Goal: Task Accomplishment & Management: Use online tool/utility

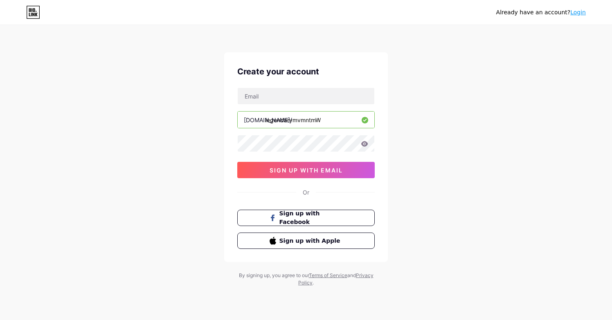
click at [325, 123] on input "legendarymvmntmW" at bounding box center [306, 120] width 137 height 16
type input "legendarymvmntmw"
click at [415, 135] on div "Already have an account? Login Create your account [DOMAIN_NAME]/ legendarymvmn…" at bounding box center [306, 156] width 612 height 313
click at [330, 100] on input "text" at bounding box center [306, 96] width 137 height 16
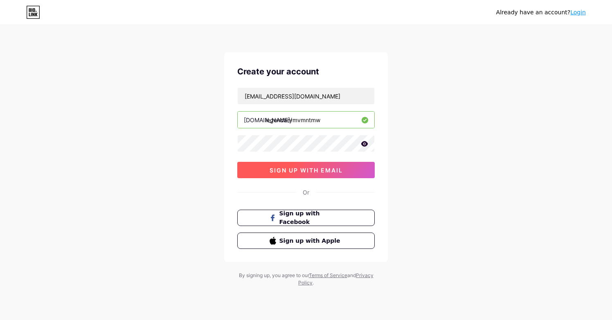
click at [340, 171] on span "sign up with email" at bounding box center [306, 170] width 73 height 7
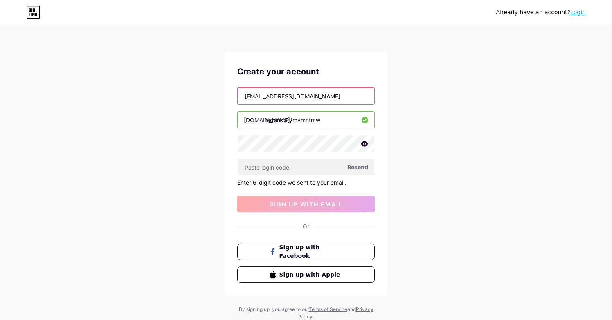
click at [318, 97] on input "[EMAIL_ADDRESS][DOMAIN_NAME]" at bounding box center [306, 96] width 137 height 16
type input "[EMAIL_ADDRESS][DOMAIN_NAME]"
click at [359, 167] on span "Resend" at bounding box center [357, 167] width 21 height 9
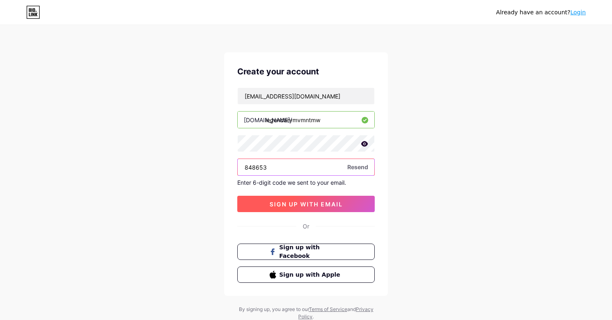
type input "848653"
click at [339, 206] on span "sign up with email" at bounding box center [306, 204] width 73 height 7
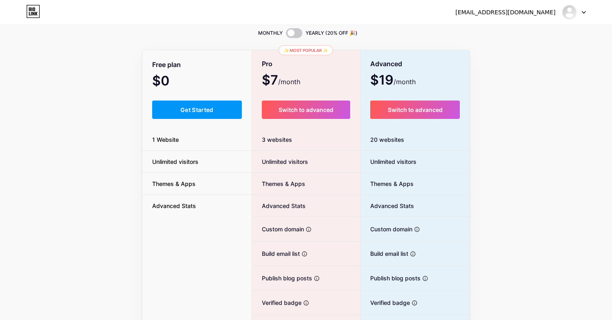
scroll to position [34, 0]
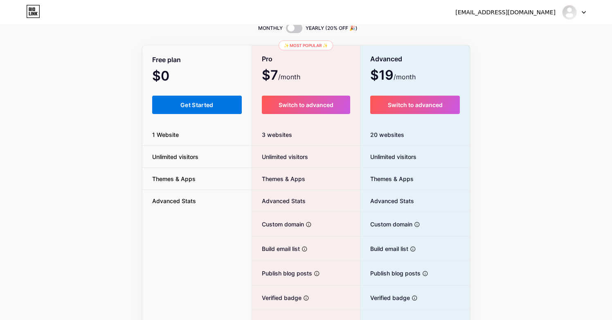
click at [214, 108] on button "Get Started" at bounding box center [197, 105] width 90 height 18
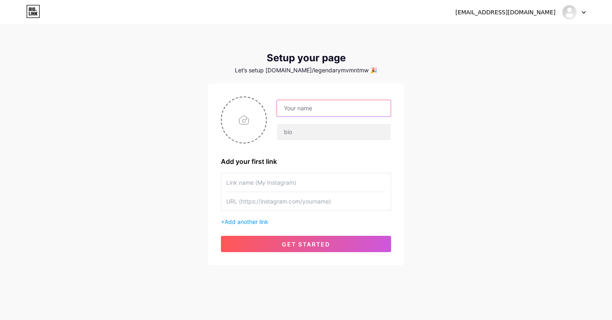
type input "L"
click at [381, 110] on input "text" at bounding box center [334, 108] width 114 height 16
type input "Legendary [DEMOGRAPHIC_DATA]"
click at [317, 137] on input "text" at bounding box center [334, 132] width 114 height 16
type input "N"
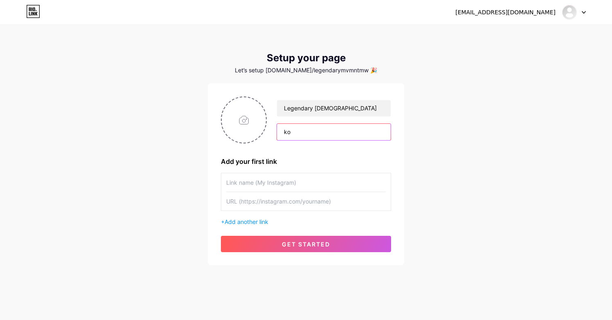
type input "k"
type input "Know [DEMOGRAPHIC_DATA], Find Purpose, Make An Impact"
click at [253, 124] on input "file" at bounding box center [244, 119] width 44 height 45
type input "C:\fakepath\Legendary Logo with out font.png"
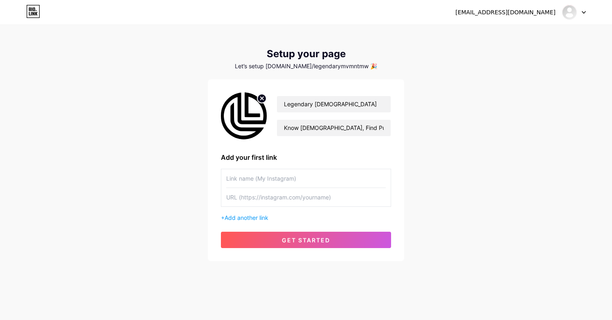
scroll to position [4, 0]
type input "L"
type input "LEGENDARY [DEMOGRAPHIC_DATA] WEBSITE"
click at [285, 200] on input "text" at bounding box center [306, 197] width 160 height 18
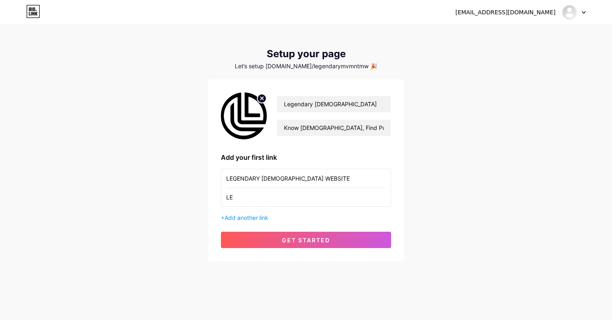
type input "L"
click at [250, 199] on input "[DOMAIN_NAME]" at bounding box center [306, 197] width 160 height 18
click at [225, 198] on div "LEGENDARY [DEMOGRAPHIC_DATA] WEBSITE [DOMAIN_NAME]" at bounding box center [306, 188] width 170 height 38
click at [226, 197] on div "LEGENDARY [DEMOGRAPHIC_DATA] WEBSITE [DOMAIN_NAME]" at bounding box center [306, 188] width 170 height 38
click at [228, 197] on input "[DOMAIN_NAME]" at bounding box center [306, 197] width 160 height 18
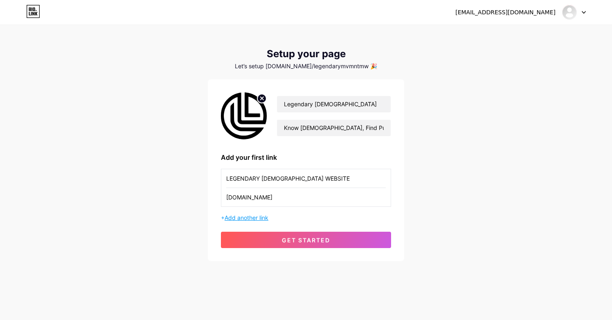
type input "[DOMAIN_NAME]"
click at [256, 219] on span "Add another link" at bounding box center [247, 217] width 44 height 7
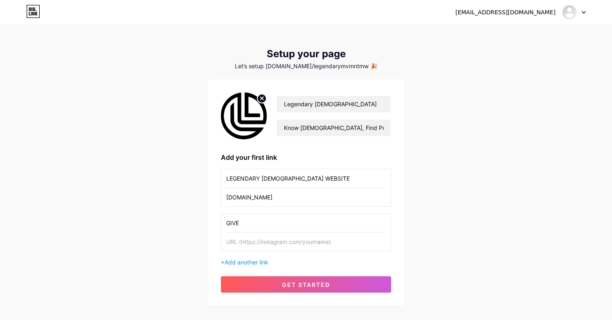
type input "GIVE"
click at [237, 243] on input "text" at bounding box center [306, 242] width 160 height 18
paste input "[URL][DOMAIN_NAME]"
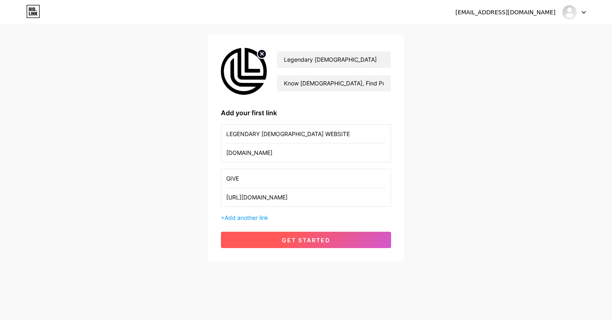
scroll to position [49, 0]
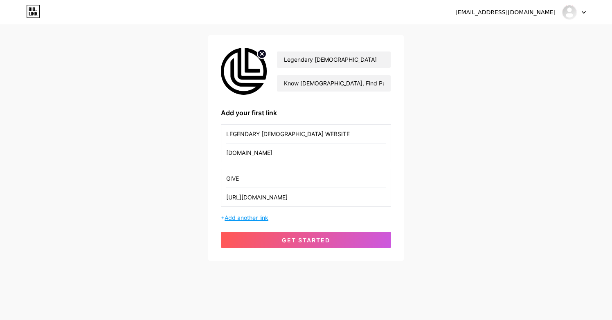
type input "[URL][DOMAIN_NAME]"
click at [252, 219] on span "Add another link" at bounding box center [247, 217] width 44 height 7
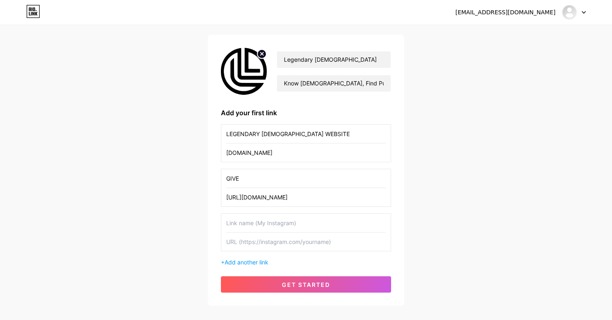
type input "l"
type input "L"
type input "y"
type input "YouTube Page"
click at [261, 244] on input "text" at bounding box center [306, 242] width 160 height 18
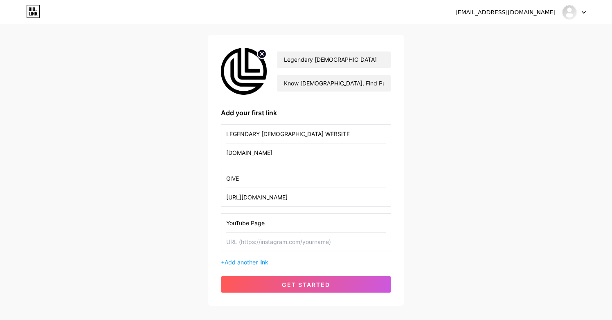
paste input "[URL][DOMAIN_NAME]"
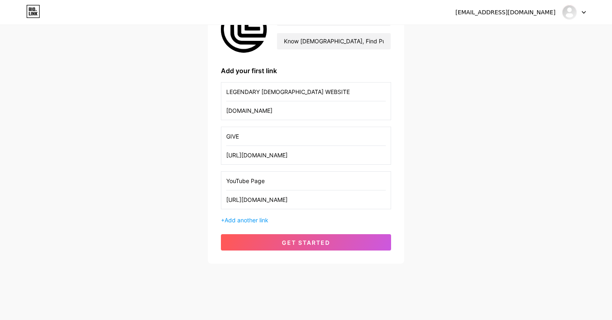
scroll to position [87, 0]
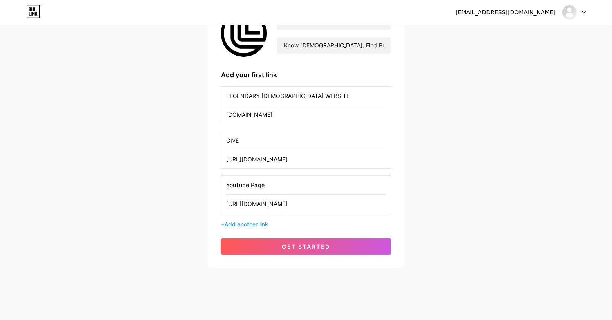
type input "[URL][DOMAIN_NAME]"
click at [248, 226] on span "Add another link" at bounding box center [247, 224] width 44 height 7
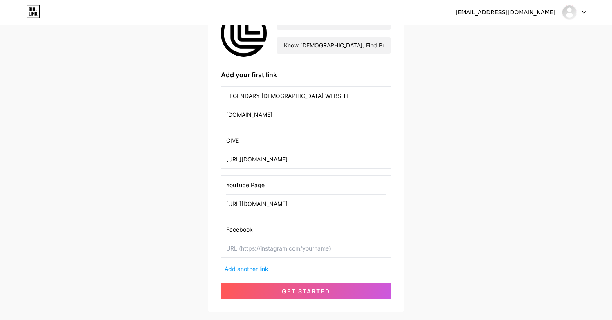
type input "Facebook"
click at [331, 250] on input "text" at bounding box center [306, 248] width 160 height 18
paste input "[URL][DOMAIN_NAME]"
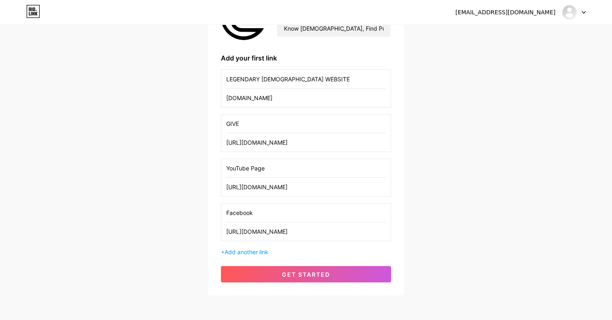
scroll to position [135, 0]
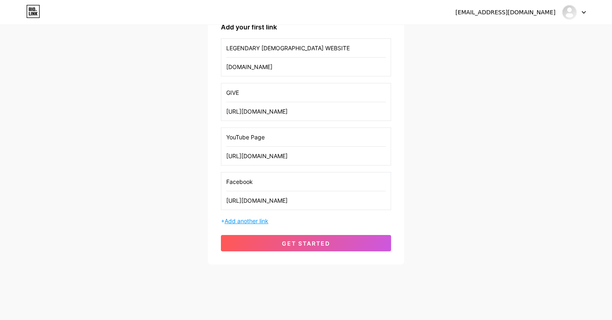
type input "[URL][DOMAIN_NAME]"
click at [258, 222] on span "Add another link" at bounding box center [247, 221] width 44 height 7
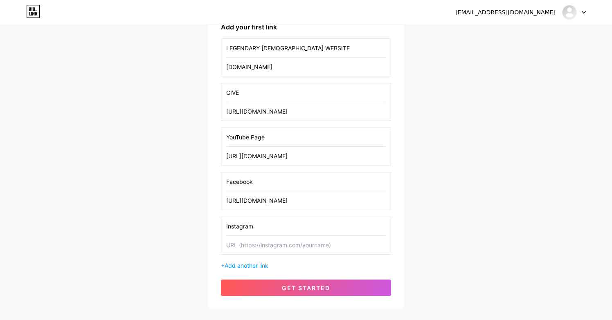
type input "Instagram"
click at [255, 246] on input "text" at bounding box center [306, 245] width 160 height 18
paste input "[URL][DOMAIN_NAME]"
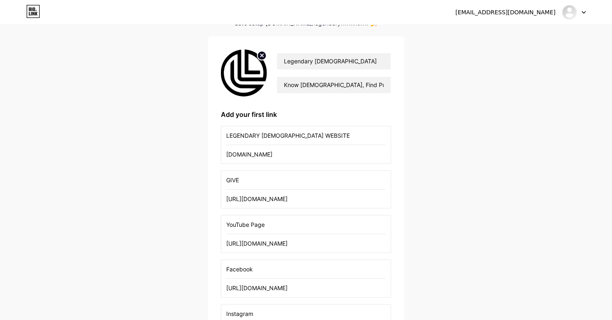
scroll to position [45, 0]
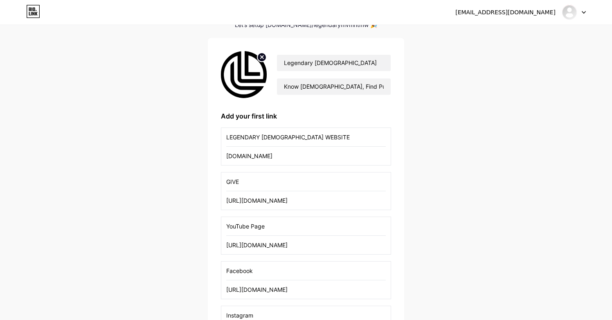
type input "[URL][DOMAIN_NAME]"
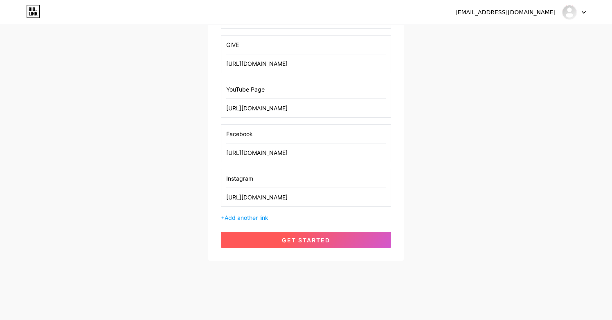
scroll to position [182, 0]
click at [294, 241] on span "get started" at bounding box center [306, 240] width 48 height 7
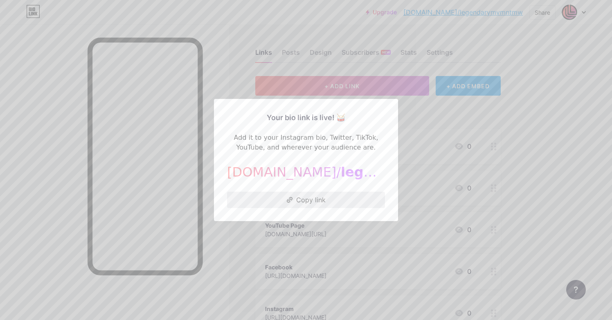
click at [314, 200] on button "Copy link" at bounding box center [306, 200] width 158 height 16
click at [229, 78] on div at bounding box center [306, 160] width 612 height 320
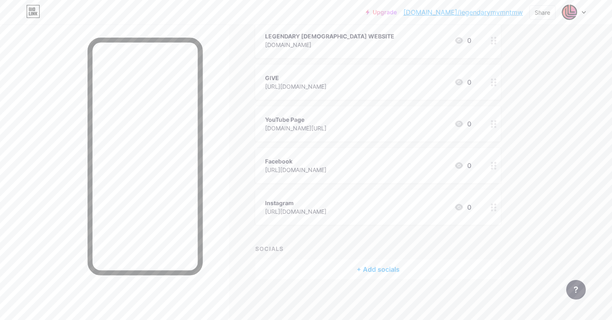
scroll to position [106, 0]
click at [365, 270] on div "+ Add socials" at bounding box center [378, 270] width 246 height 20
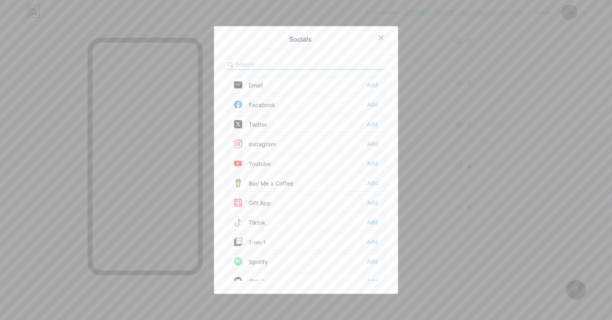
click at [295, 105] on div "Facebook Add" at bounding box center [306, 104] width 158 height 17
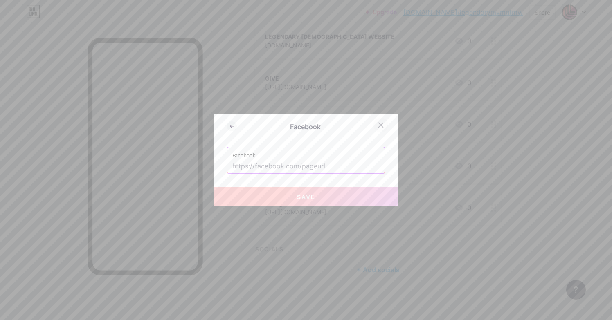
click at [383, 126] on icon at bounding box center [381, 125] width 7 height 7
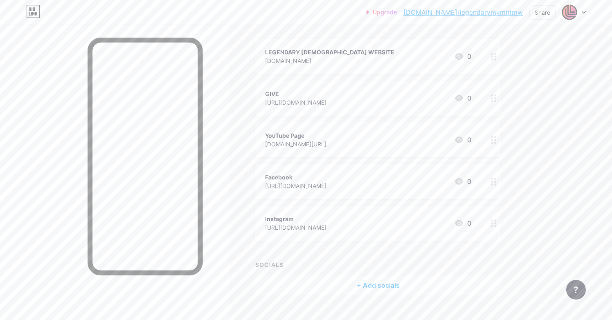
scroll to position [87, 0]
click at [327, 189] on div "[URL][DOMAIN_NAME]" at bounding box center [295, 189] width 61 height 9
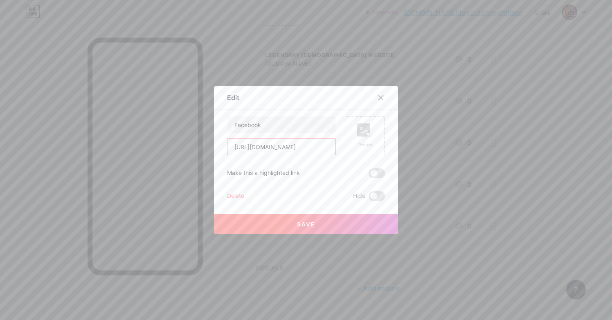
drag, startPoint x: 233, startPoint y: 149, endPoint x: 359, endPoint y: 155, distance: 126.2
click at [359, 155] on div "Facebook [URL][DOMAIN_NAME] Picture" at bounding box center [306, 135] width 158 height 39
click at [290, 167] on div "Facebook [URL][DOMAIN_NAME] Picture Make this a highlighted link Delete Hide Sa…" at bounding box center [306, 158] width 158 height 85
drag, startPoint x: 233, startPoint y: 149, endPoint x: 355, endPoint y: 155, distance: 121.7
click at [355, 155] on div "Facebook [URL][DOMAIN_NAME] Picture" at bounding box center [306, 135] width 158 height 39
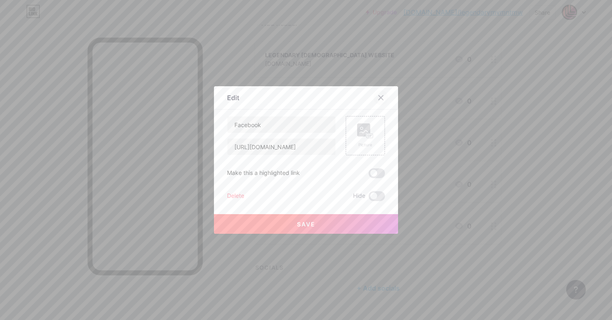
click at [383, 95] on div at bounding box center [381, 97] width 15 height 15
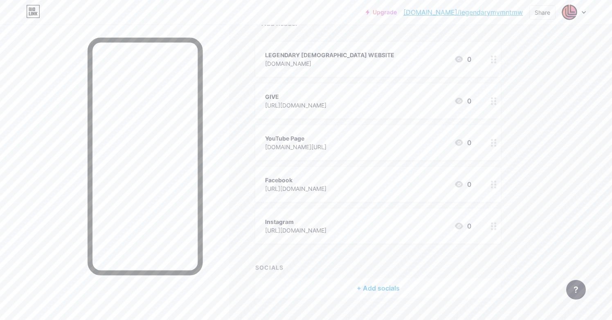
click at [355, 286] on div "+ Add socials" at bounding box center [378, 289] width 246 height 20
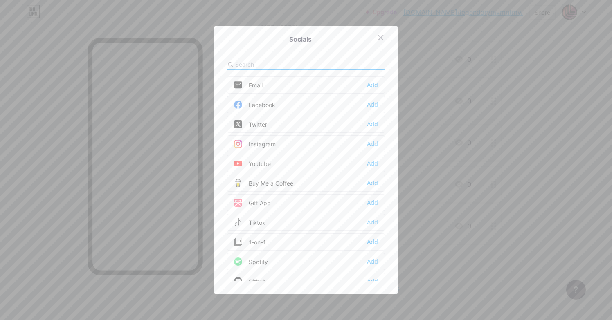
click at [290, 104] on div "Facebook Add" at bounding box center [306, 104] width 158 height 17
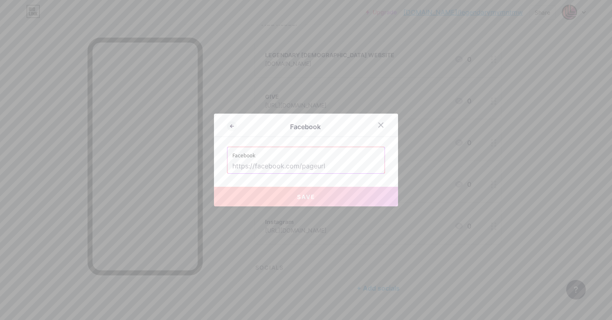
paste input "[URL][DOMAIN_NAME]"
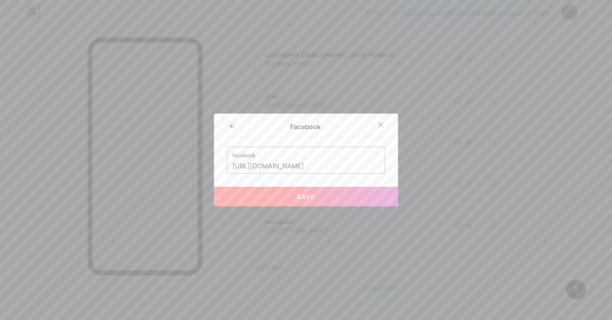
type input "[URL][DOMAIN_NAME]"
click at [322, 201] on button "Save" at bounding box center [306, 197] width 184 height 20
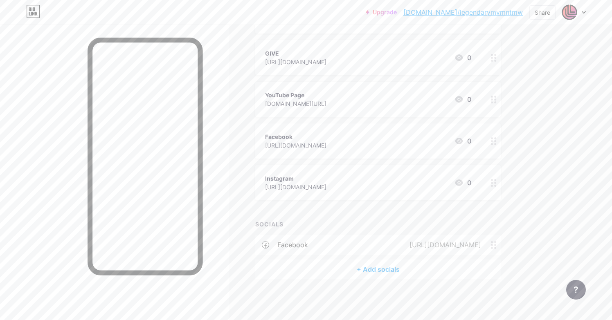
scroll to position [130, 0]
click at [282, 187] on div "[URL][DOMAIN_NAME]" at bounding box center [295, 187] width 61 height 9
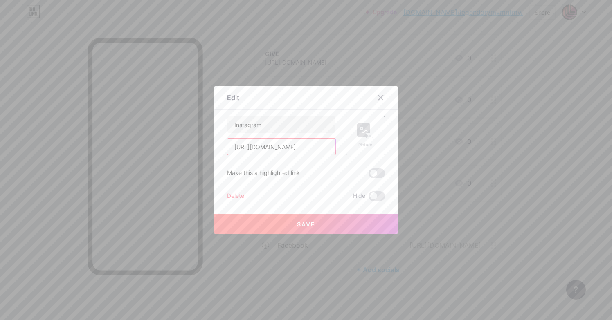
drag, startPoint x: 234, startPoint y: 149, endPoint x: 366, endPoint y: 168, distance: 133.9
click at [366, 168] on div "Instagram [URL][DOMAIN_NAME] Picture Make this a highlighted link Delete Hide S…" at bounding box center [306, 158] width 158 height 85
click at [382, 97] on icon at bounding box center [381, 98] width 7 height 7
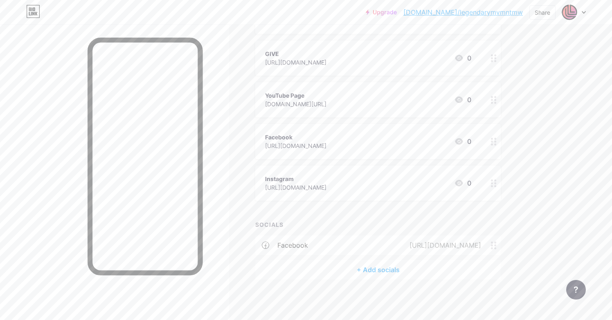
click at [366, 269] on div "+ Add socials" at bounding box center [378, 270] width 246 height 20
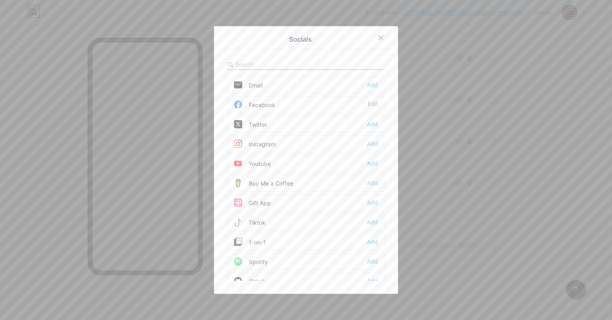
scroll to position [6, 0]
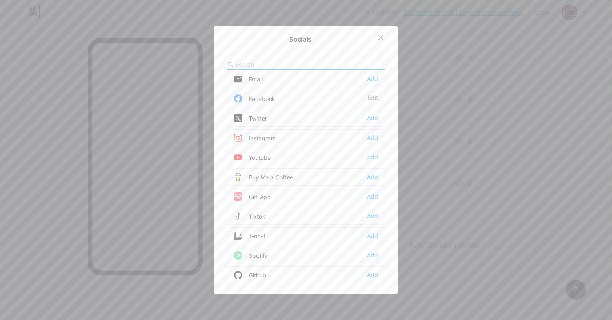
click at [282, 138] on div "Instagram Add" at bounding box center [306, 137] width 158 height 17
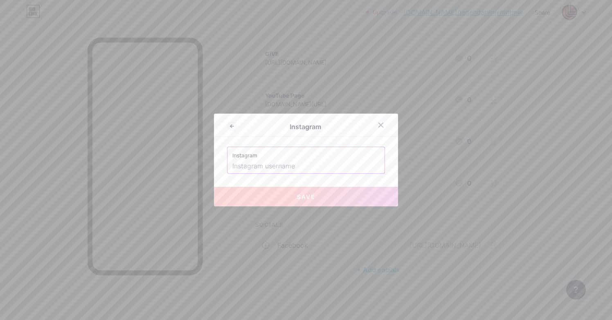
paste input "[URL][DOMAIN_NAME]"
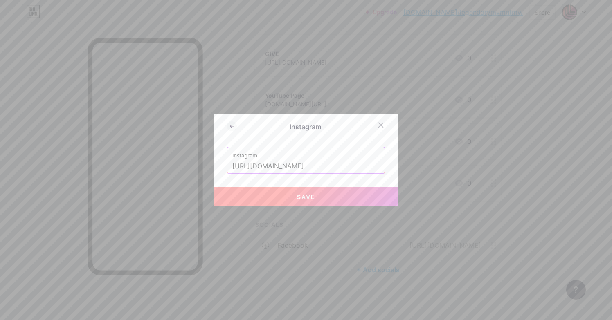
click at [326, 203] on button "Save" at bounding box center [306, 197] width 184 height 20
type input "[URL][DOMAIN_NAME][DOMAIN_NAME]"
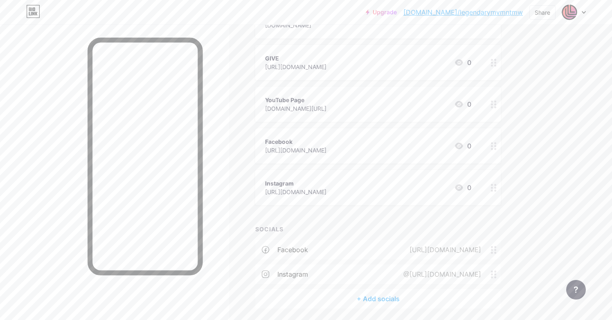
scroll to position [128, 0]
click at [496, 189] on circle at bounding box center [495, 189] width 2 height 2
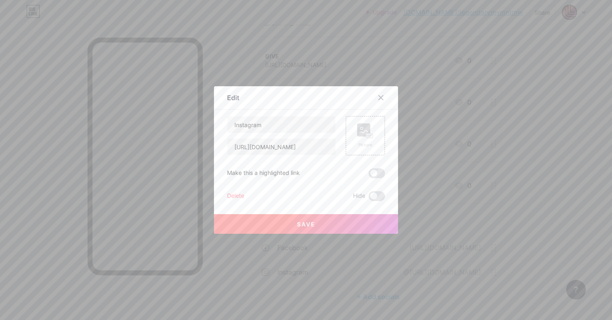
click at [237, 196] on div "Delete" at bounding box center [235, 196] width 17 height 10
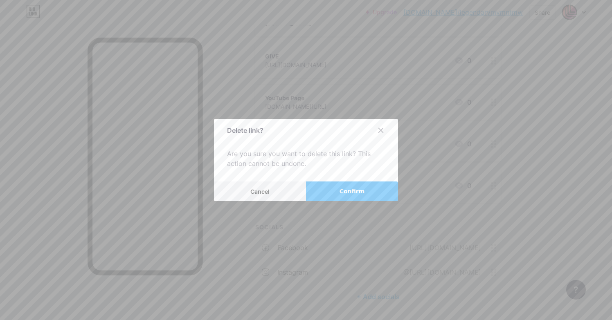
click at [352, 190] on span "Confirm" at bounding box center [352, 191] width 25 height 9
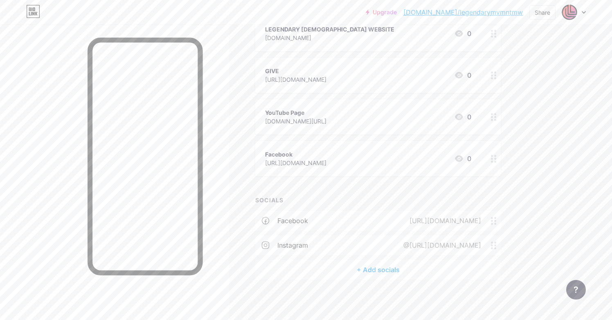
click at [494, 158] on icon at bounding box center [494, 159] width 6 height 8
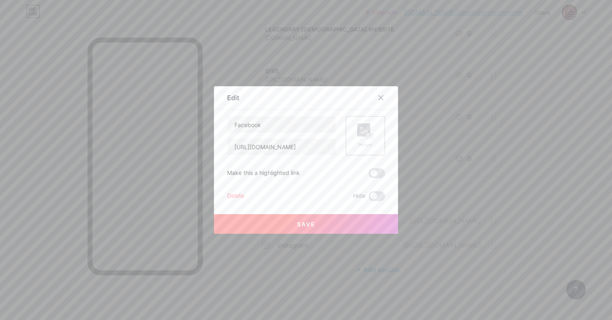
click at [239, 196] on div "Delete" at bounding box center [235, 196] width 17 height 10
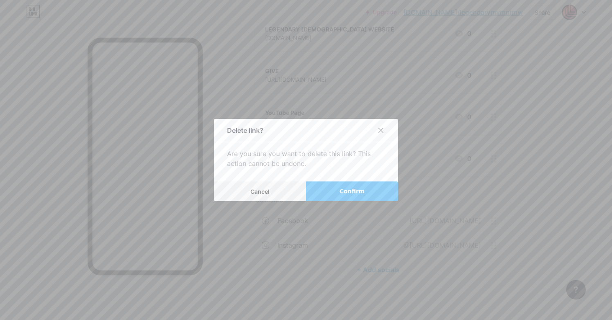
click at [362, 193] on span "Confirm" at bounding box center [352, 191] width 25 height 9
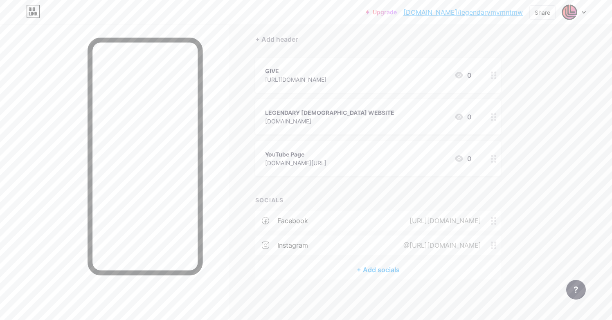
scroll to position [51, 0]
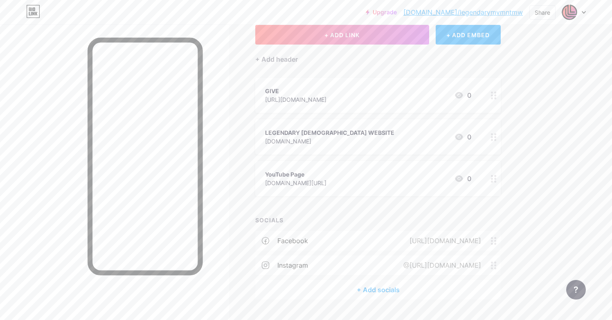
drag, startPoint x: 496, startPoint y: 139, endPoint x: 525, endPoint y: 106, distance: 43.5
click at [525, 106] on div "Links Posts Design Subscribers NEW Stats Settings + ADD LINK + ADD EMBED + Add …" at bounding box center [267, 156] width 535 height 367
click at [536, 128] on div "Upgrade [DOMAIN_NAME]/legend... [DOMAIN_NAME]/legendarymvmntmw Share Switch acc…" at bounding box center [306, 145] width 612 height 392
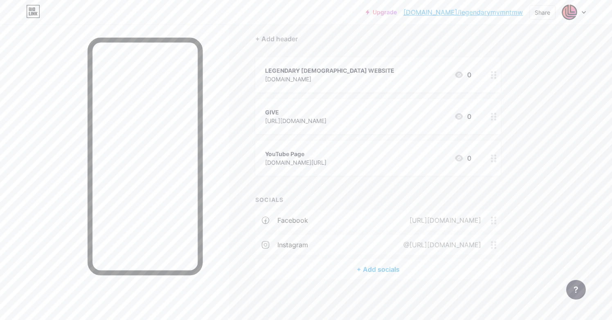
scroll to position [71, 0]
click at [327, 163] on div "[DOMAIN_NAME][URL]" at bounding box center [295, 163] width 61 height 9
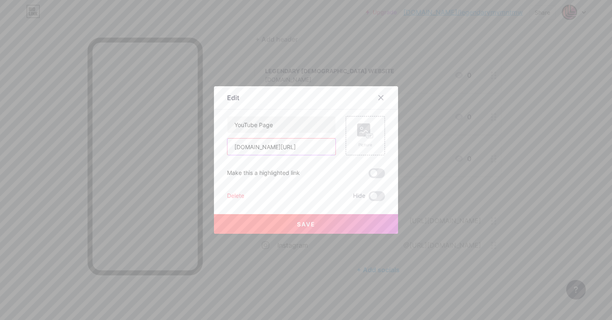
click at [275, 143] on input "[DOMAIN_NAME][URL]" at bounding box center [281, 147] width 108 height 16
click at [259, 150] on input "[DOMAIN_NAME][URL]" at bounding box center [281, 147] width 108 height 16
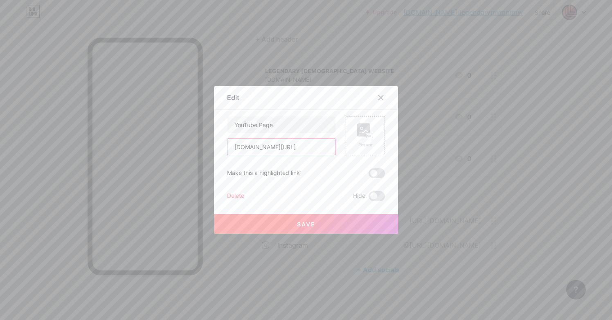
click at [259, 150] on input "[DOMAIN_NAME][URL]" at bounding box center [281, 147] width 108 height 16
click at [382, 97] on icon at bounding box center [381, 98] width 7 height 7
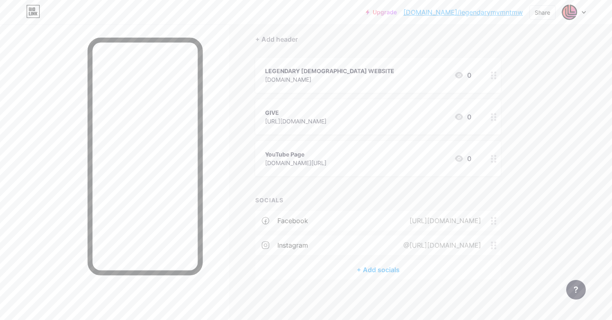
click at [384, 270] on div "+ Add socials" at bounding box center [378, 270] width 246 height 20
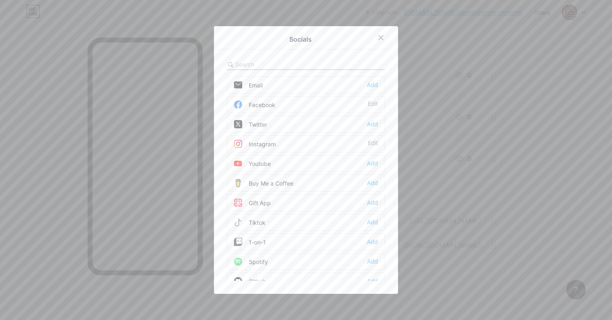
click at [296, 165] on div "Youtube Add" at bounding box center [306, 163] width 158 height 17
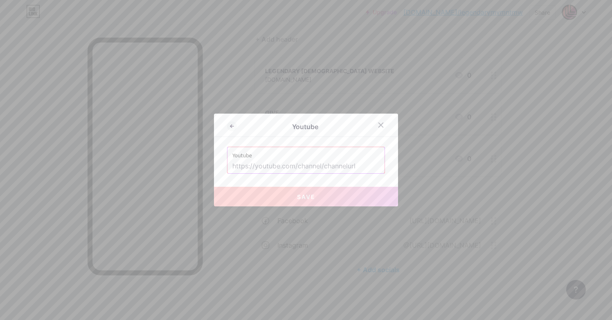
click at [306, 169] on input "text" at bounding box center [305, 167] width 147 height 14
paste input "[DOMAIN_NAME][URL]"
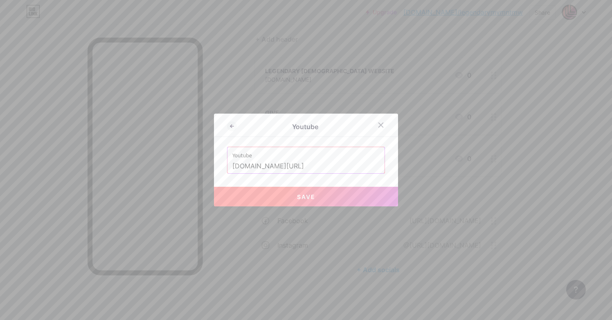
click at [331, 199] on button "Save" at bounding box center [306, 197] width 184 height 20
type input "[URL][DOMAIN_NAME]"
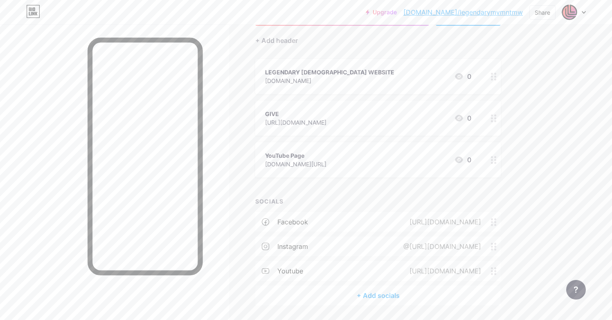
scroll to position [61, 0]
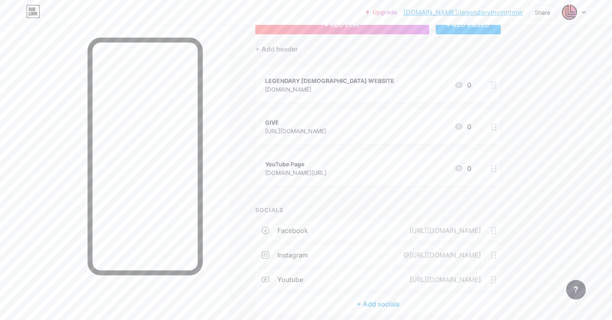
click at [497, 171] on div at bounding box center [494, 168] width 14 height 35
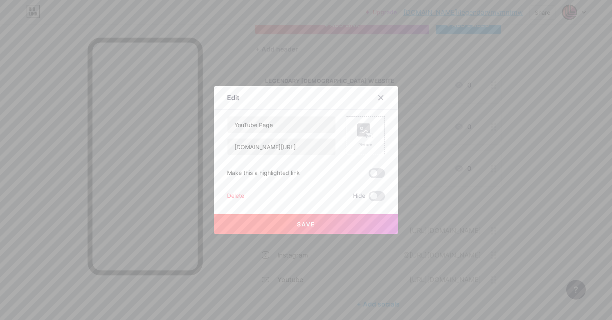
click at [238, 195] on div "Delete" at bounding box center [235, 196] width 17 height 10
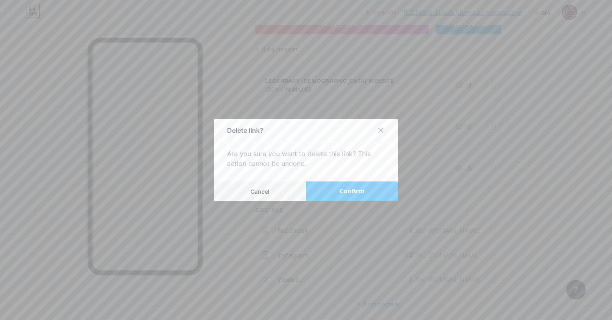
click at [361, 197] on button "Confirm" at bounding box center [352, 192] width 92 height 20
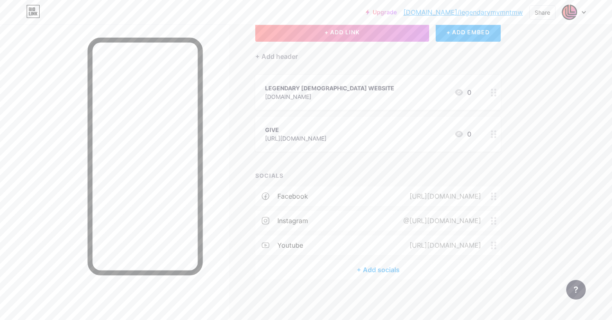
scroll to position [46, 0]
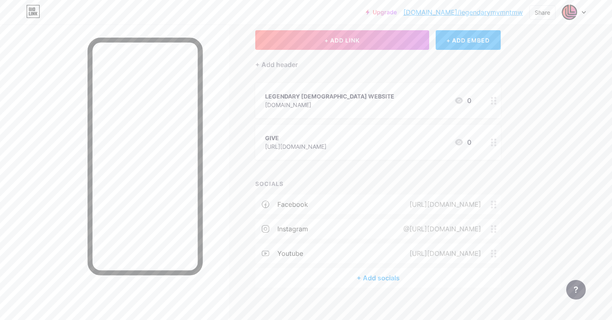
click at [493, 137] on div at bounding box center [494, 142] width 14 height 35
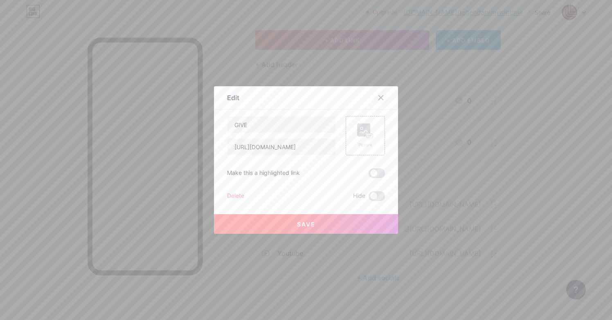
click at [381, 99] on icon at bounding box center [381, 98] width 5 height 5
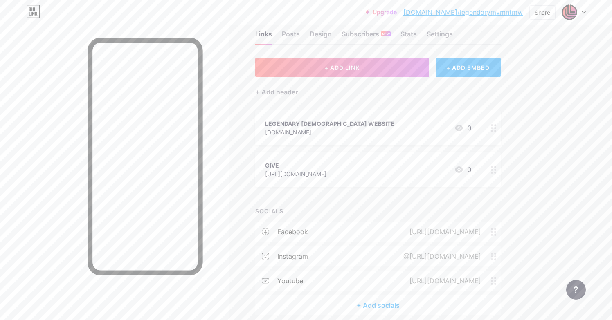
scroll to position [9, 0]
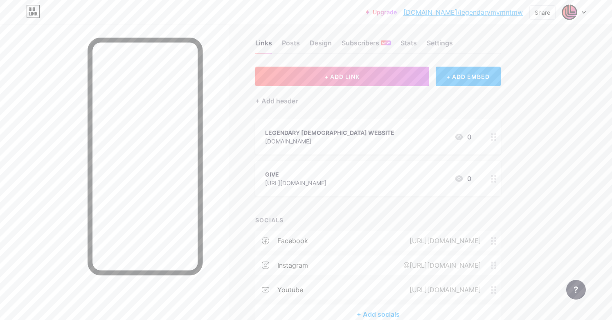
click at [471, 74] on div "+ ADD EMBED" at bounding box center [468, 77] width 65 height 20
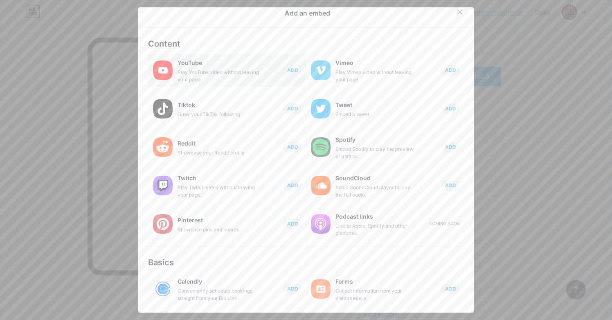
scroll to position [7, 0]
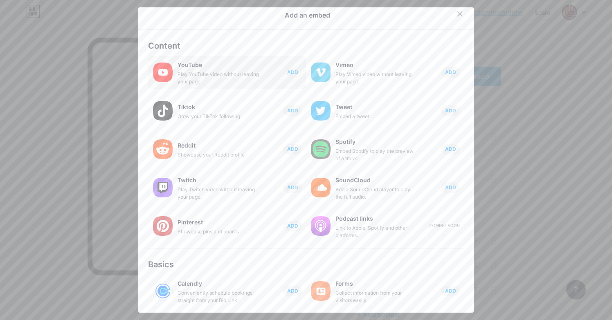
click at [197, 75] on div "Play YouTube video without leaving your page." at bounding box center [219, 78] width 82 height 15
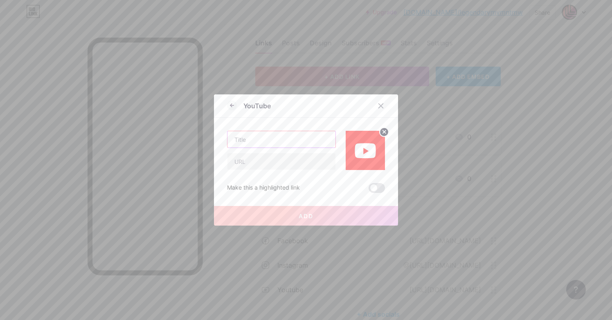
click at [263, 142] on input "text" at bounding box center [281, 139] width 108 height 16
type input "S"
click at [381, 104] on icon at bounding box center [381, 106] width 7 height 7
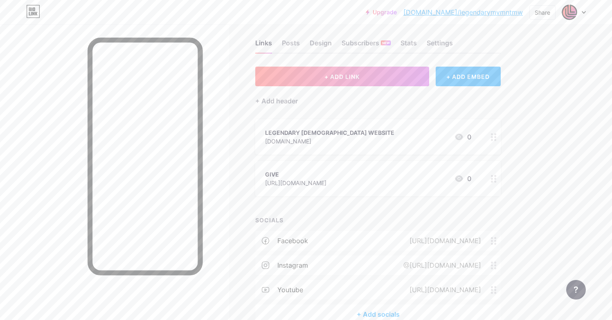
scroll to position [35, 0]
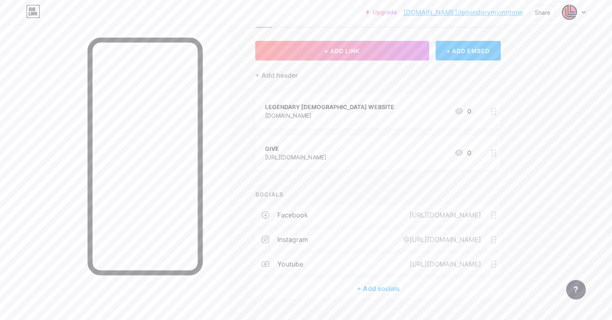
click at [396, 264] on div "[URL][DOMAIN_NAME]" at bounding box center [443, 264] width 95 height 10
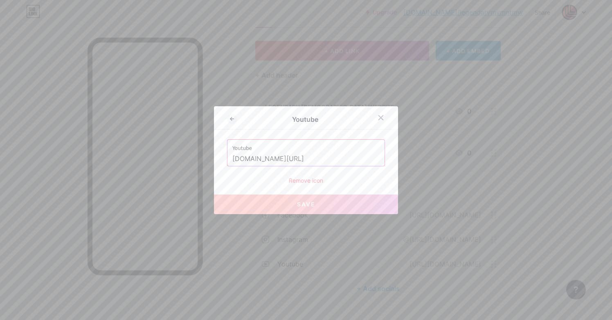
click at [313, 158] on input "[DOMAIN_NAME][URL]" at bounding box center [305, 159] width 147 height 14
click at [383, 119] on icon at bounding box center [381, 117] width 5 height 5
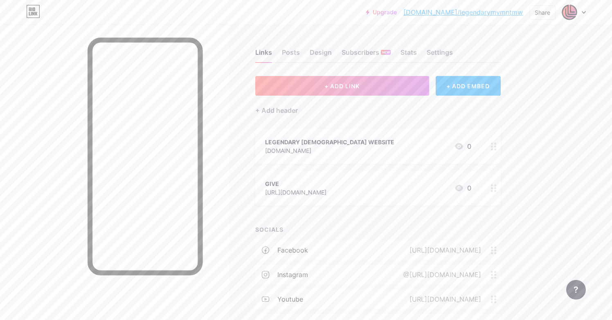
scroll to position [0, 0]
click at [480, 88] on div "+ ADD EMBED" at bounding box center [468, 86] width 65 height 20
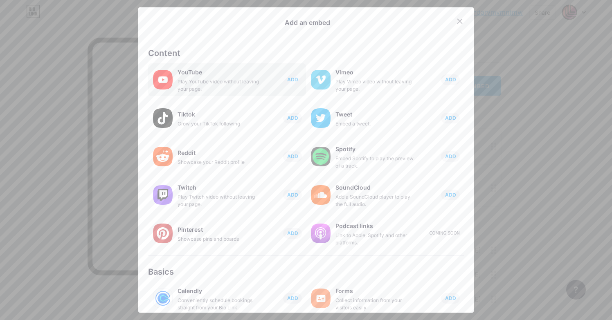
click at [222, 79] on div "Play YouTube video without leaving your page." at bounding box center [219, 85] width 82 height 15
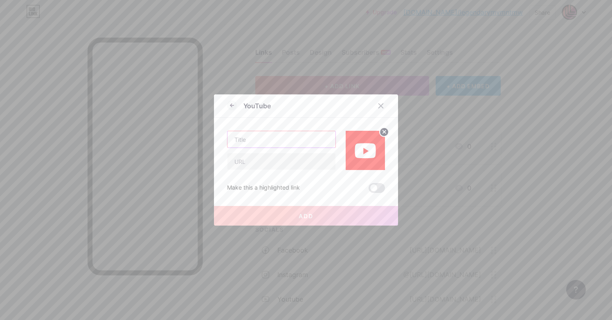
click at [265, 141] on input "text" at bounding box center [281, 139] width 108 height 16
type input "Sermons"
click at [275, 163] on input "text" at bounding box center [281, 161] width 108 height 16
paste input "[DOMAIN_NAME][URL]"
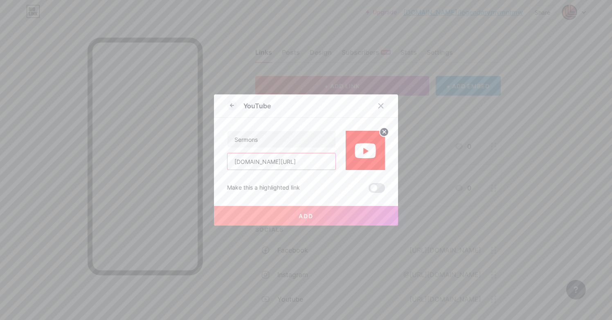
type input "[DOMAIN_NAME][URL]"
click at [319, 217] on button "Add" at bounding box center [306, 216] width 184 height 20
click at [316, 216] on button "Add" at bounding box center [306, 216] width 184 height 20
click at [304, 216] on span "Add" at bounding box center [306, 216] width 15 height 7
click at [321, 216] on button "Add" at bounding box center [306, 216] width 184 height 20
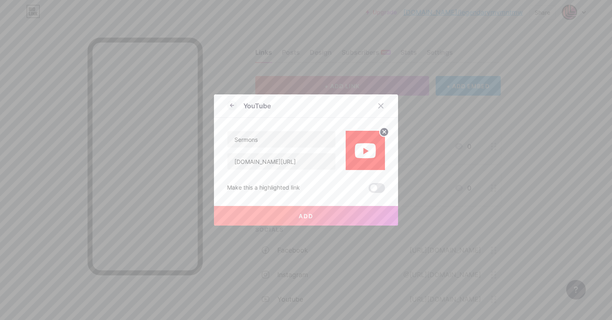
click at [321, 216] on button "Add" at bounding box center [306, 216] width 184 height 20
click at [382, 186] on span at bounding box center [377, 188] width 16 height 10
click at [369, 190] on input "checkbox" at bounding box center [369, 190] width 0 height 0
click at [305, 219] on span "Add" at bounding box center [306, 216] width 15 height 7
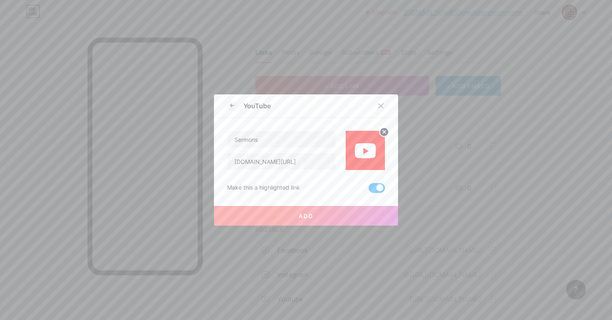
click at [380, 189] on span at bounding box center [377, 188] width 16 height 10
click at [369, 190] on input "checkbox" at bounding box center [369, 190] width 0 height 0
click at [303, 218] on span "Add" at bounding box center [306, 216] width 15 height 7
click at [234, 103] on icon at bounding box center [232, 106] width 10 height 10
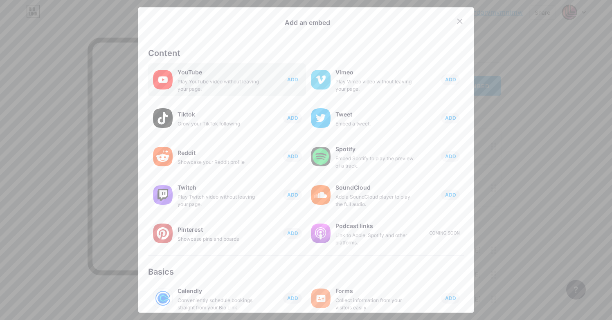
click at [294, 77] on span "ADD" at bounding box center [292, 79] width 11 height 7
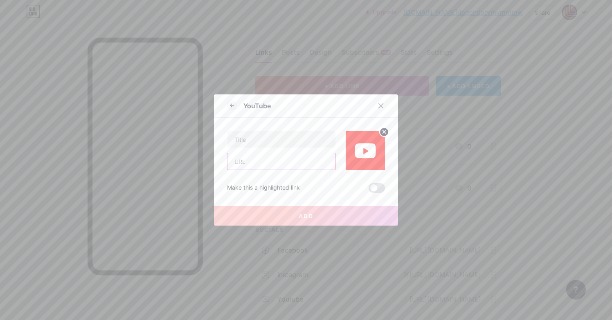
click at [269, 161] on input "text" at bounding box center [281, 161] width 108 height 16
paste input "[DOMAIN_NAME][URL]"
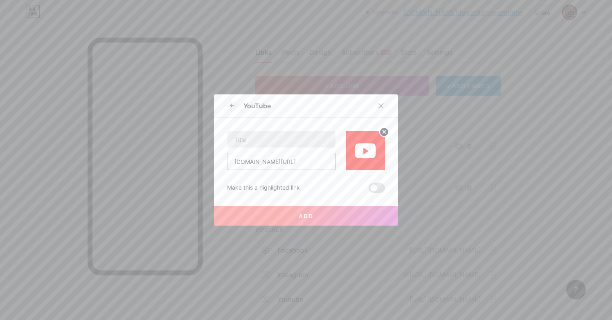
type input "[DOMAIN_NAME][URL]"
click at [276, 142] on input "text" at bounding box center [281, 139] width 108 height 16
type input "Sermons"
click at [338, 216] on button "Add" at bounding box center [306, 216] width 184 height 20
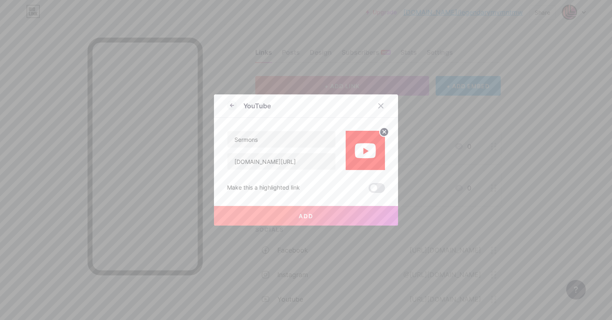
click at [338, 216] on button "Add" at bounding box center [306, 216] width 184 height 20
click at [380, 108] on icon at bounding box center [381, 106] width 7 height 7
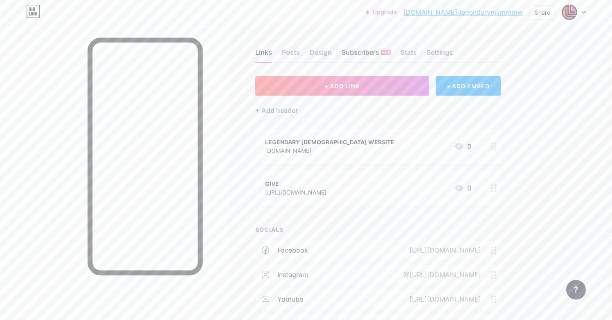
click at [367, 52] on div "Subscribers NEW" at bounding box center [366, 54] width 49 height 15
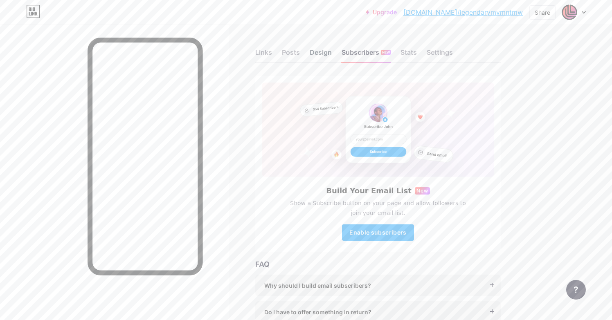
click at [322, 54] on div "Design" at bounding box center [321, 54] width 22 height 15
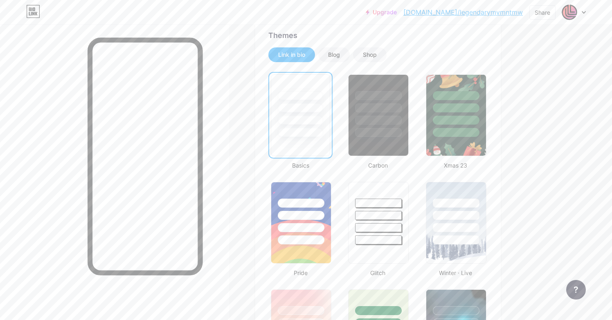
scroll to position [181, 0]
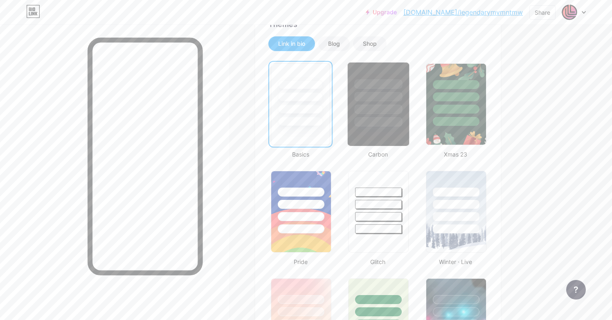
click at [390, 102] on div at bounding box center [378, 95] width 61 height 64
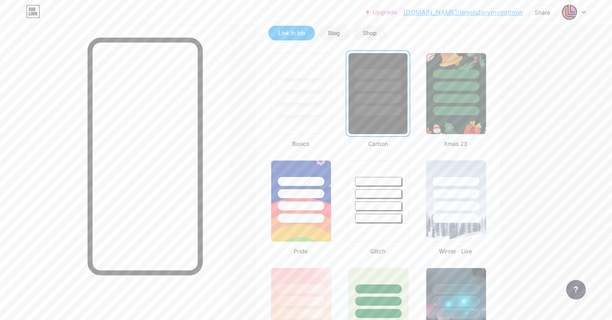
scroll to position [198, 0]
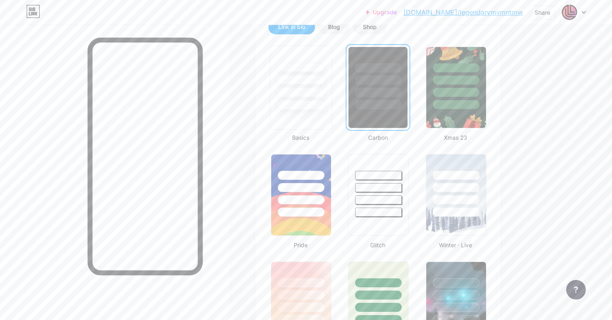
click at [304, 95] on div at bounding box center [301, 92] width 48 height 9
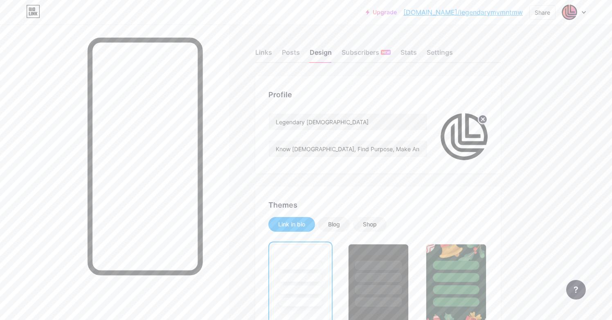
scroll to position [0, 0]
click at [291, 53] on div "Posts" at bounding box center [291, 54] width 18 height 15
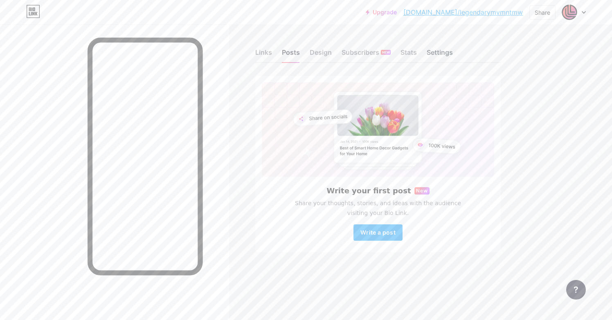
click at [440, 54] on div "Settings" at bounding box center [440, 54] width 26 height 15
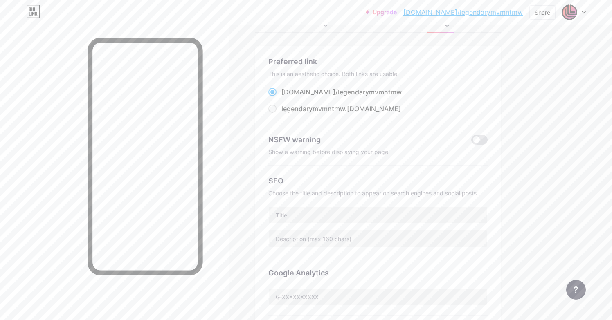
scroll to position [30, 0]
click at [273, 109] on span at bounding box center [272, 108] width 8 height 8
click at [282, 113] on input "legendarymvmntmw .[DOMAIN_NAME]" at bounding box center [284, 115] width 5 height 5
radio input "true"
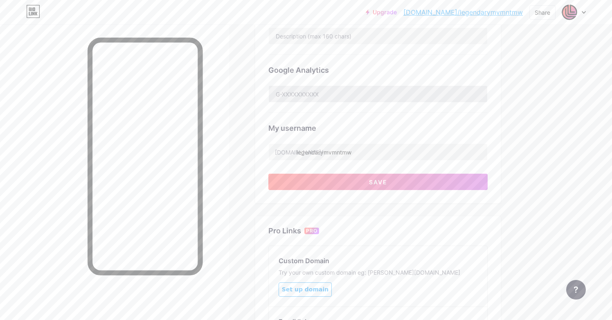
scroll to position [234, 0]
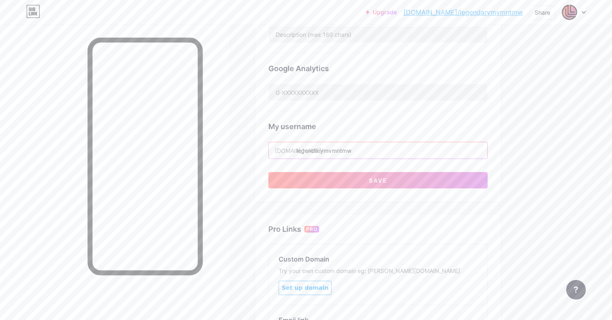
click at [297, 151] on input "legendarymvmntmw" at bounding box center [378, 150] width 218 height 16
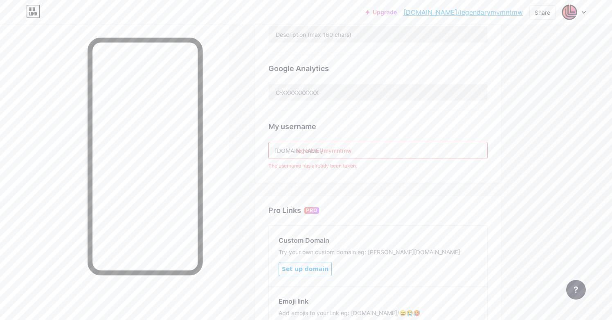
scroll to position [244, 0]
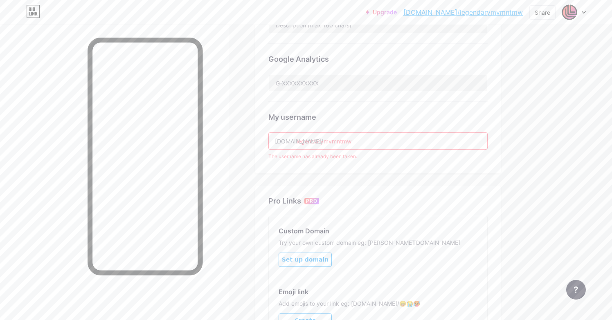
click at [360, 115] on div "My username" at bounding box center [377, 117] width 219 height 11
click at [378, 172] on div "Preferred link This is an aesthetic choice. Both links are usable. [DOMAIN_NAME…" at bounding box center [378, 2] width 246 height 341
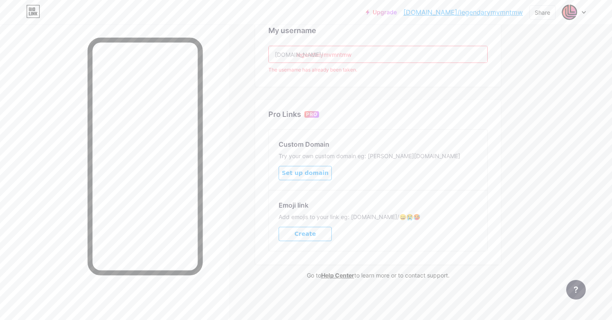
scroll to position [330, 0]
click at [311, 175] on span "Set up domain" at bounding box center [305, 173] width 47 height 7
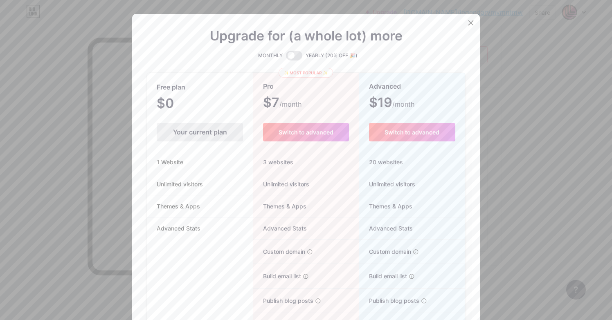
scroll to position [0, 0]
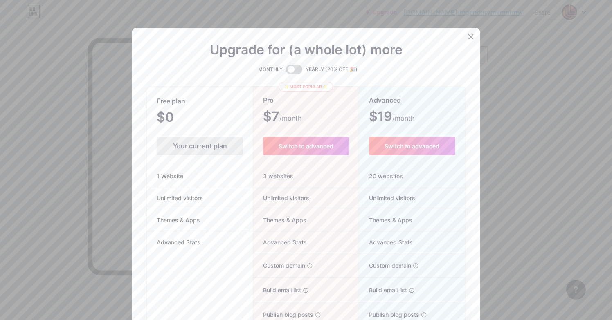
click at [293, 70] on span at bounding box center [294, 70] width 16 height 10
click at [286, 72] on input "checkbox" at bounding box center [286, 72] width 0 height 0
click at [471, 38] on icon at bounding box center [471, 37] width 7 height 7
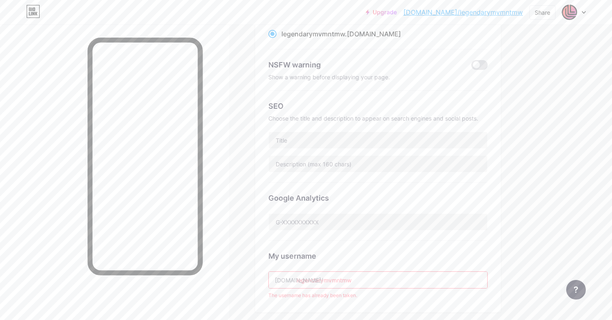
scroll to position [119, 0]
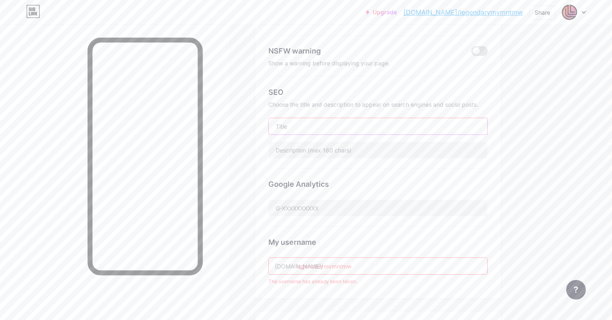
click at [302, 127] on input "text" at bounding box center [378, 126] width 218 height 16
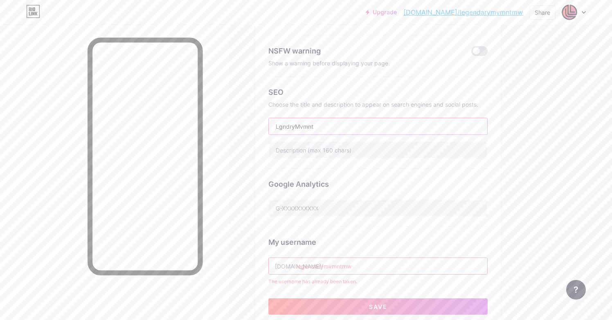
click at [279, 128] on input "LgndryMvmnt" at bounding box center [378, 126] width 218 height 16
click at [284, 126] on input "LegndryMvmnt" at bounding box center [378, 126] width 218 height 16
click at [295, 126] on input "LegendryMvmnt" at bounding box center [378, 126] width 218 height 16
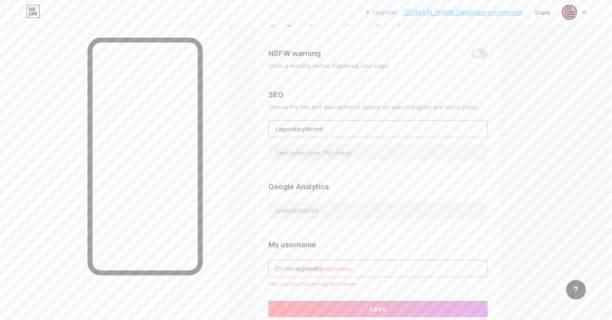
scroll to position [104, 0]
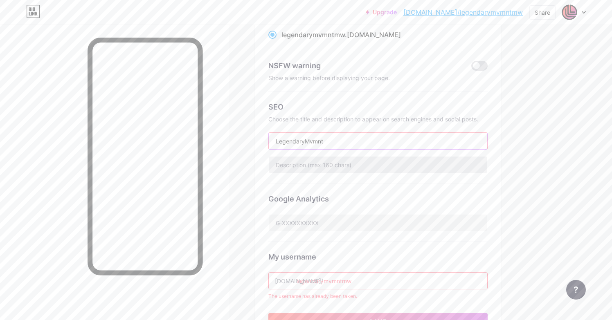
type input "LegendaryMvmnt"
click at [343, 164] on input "text" at bounding box center [378, 165] width 218 height 16
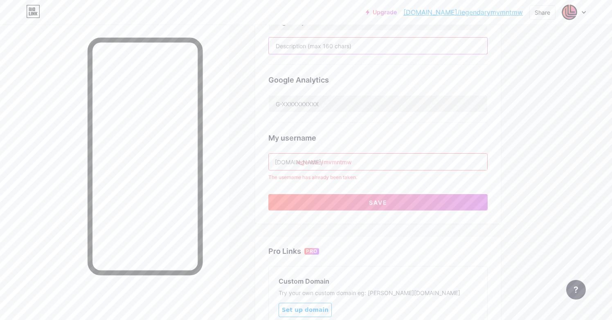
scroll to position [227, 0]
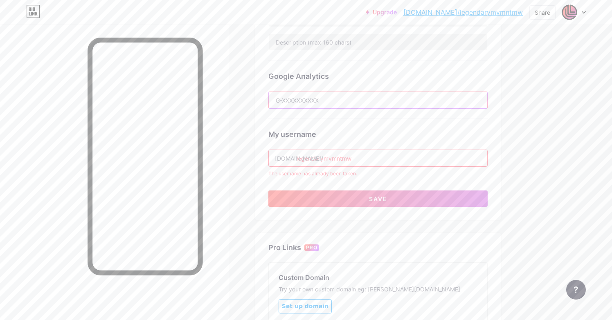
click at [342, 99] on input "text" at bounding box center [378, 100] width 218 height 16
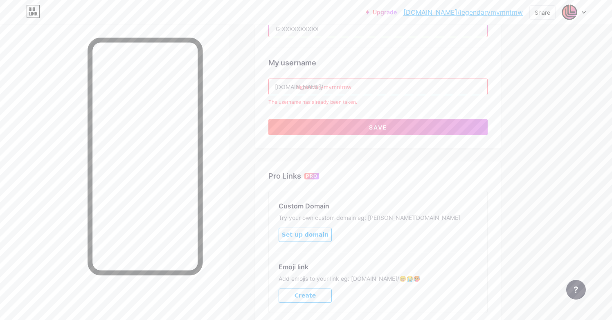
scroll to position [300, 0]
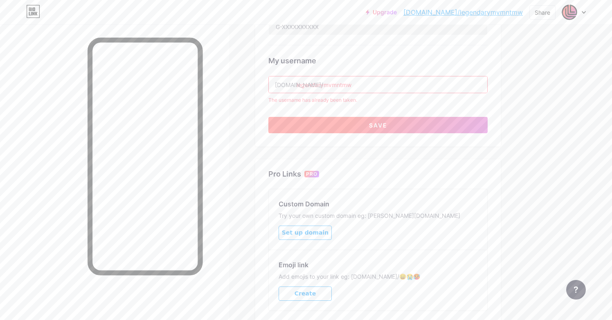
click at [362, 127] on button "Save" at bounding box center [377, 125] width 219 height 16
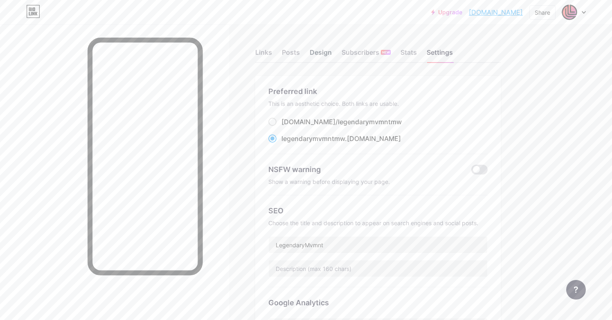
scroll to position [0, 0]
click at [268, 54] on div "Links" at bounding box center [263, 54] width 17 height 15
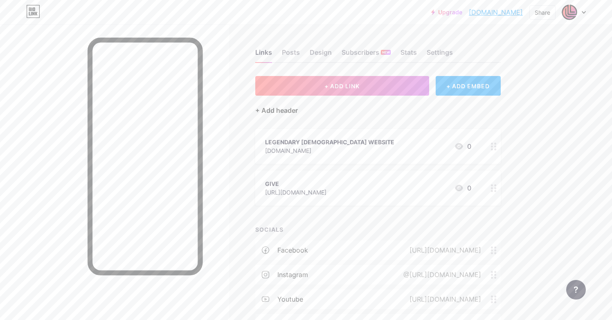
click at [281, 112] on div "+ Add header" at bounding box center [276, 111] width 43 height 10
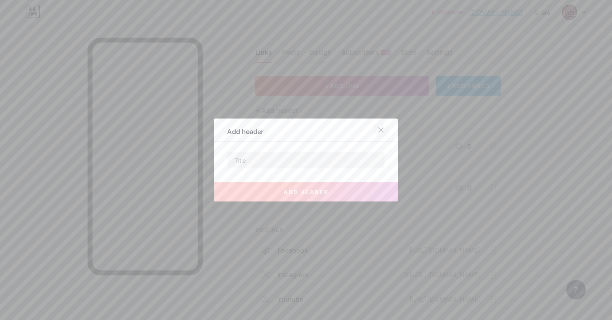
click at [383, 131] on icon at bounding box center [381, 130] width 7 height 7
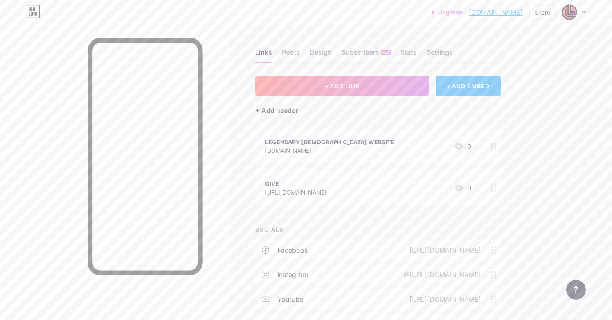
click at [279, 113] on div "+ Add header" at bounding box center [276, 111] width 43 height 10
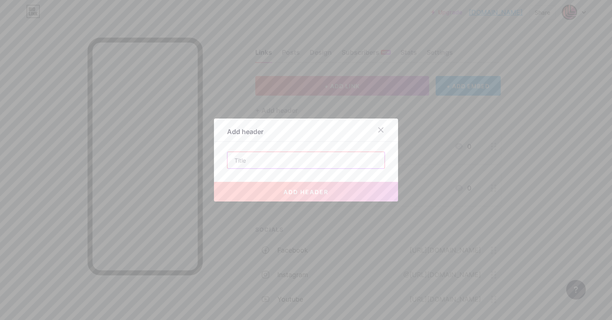
click at [255, 161] on input "text" at bounding box center [305, 160] width 157 height 16
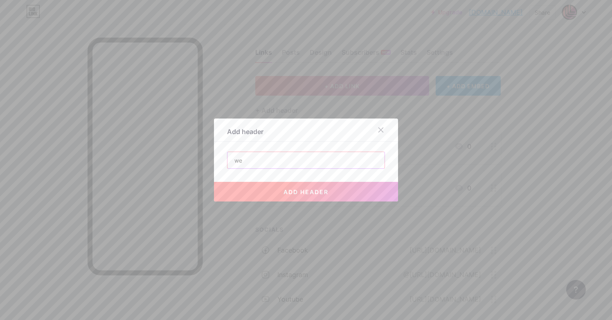
type input "w"
type input "W"
type input "[STREET_ADDRESS]"
click at [361, 193] on button "add header" at bounding box center [306, 192] width 184 height 20
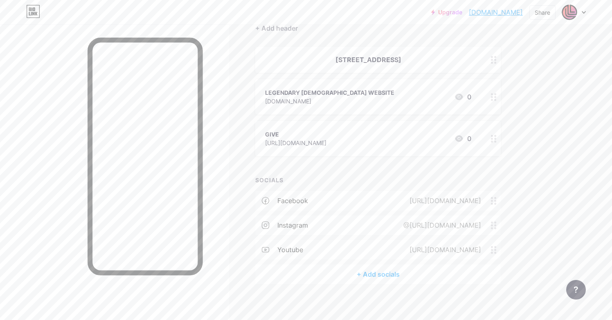
scroll to position [85, 0]
click at [417, 225] on div "@[URL][DOMAIN_NAME]" at bounding box center [440, 223] width 101 height 10
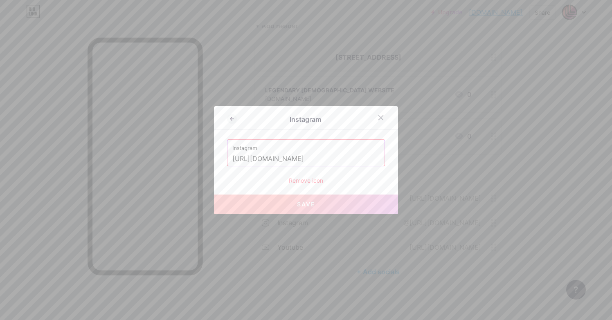
drag, startPoint x: 365, startPoint y: 161, endPoint x: 229, endPoint y: 164, distance: 135.5
click at [230, 164] on div "Instagram [URL][DOMAIN_NAME]" at bounding box center [305, 153] width 157 height 26
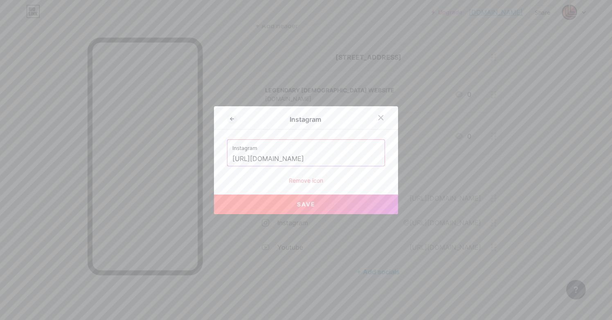
click at [329, 160] on input "[URL][DOMAIN_NAME]" at bounding box center [305, 159] width 147 height 14
type input "[URL]"
drag, startPoint x: 357, startPoint y: 160, endPoint x: 182, endPoint y: 162, distance: 174.3
click at [182, 162] on div "Instagram Instagram [URL] Remove icon Save" at bounding box center [306, 160] width 612 height 320
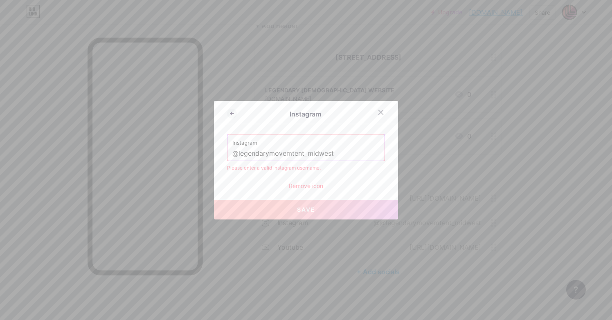
click at [238, 156] on input "@legendarymovemtent_midwest" at bounding box center [305, 154] width 147 height 14
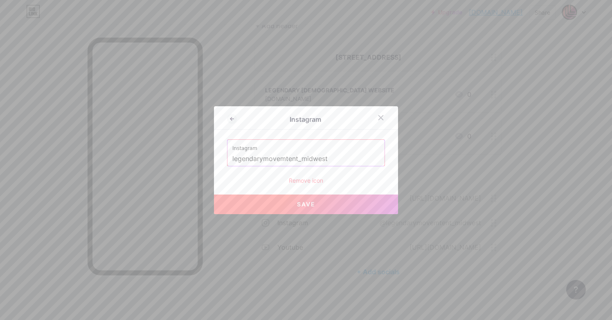
click at [293, 206] on button "Save" at bounding box center [306, 205] width 184 height 20
type input "[URL][DOMAIN_NAME]"
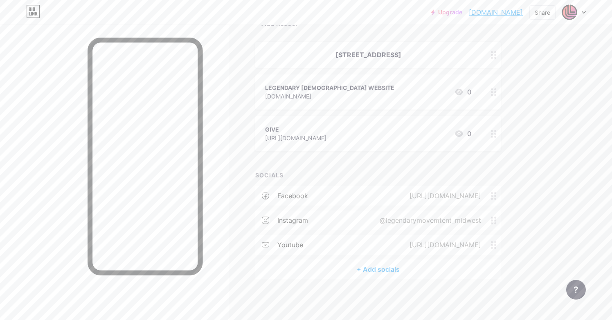
scroll to position [87, 0]
click at [370, 220] on div "@legendarymovemtent_midwest" at bounding box center [429, 221] width 124 height 10
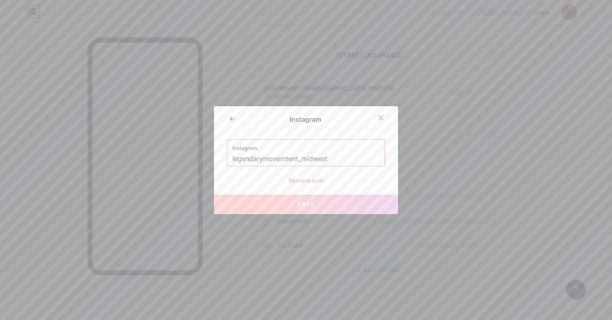
click at [310, 162] on input "legendarymovemtent_midwest" at bounding box center [305, 159] width 147 height 14
paste input "[URL][DOMAIN_NAME]"
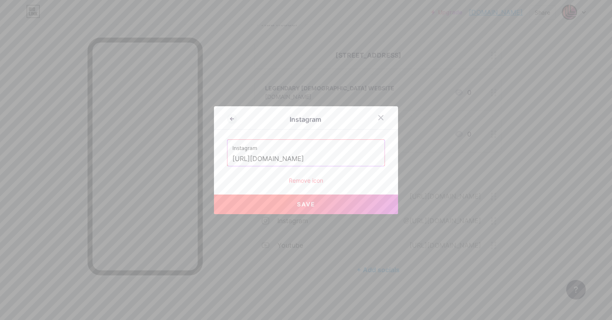
click at [321, 206] on button "Save" at bounding box center [306, 205] width 184 height 20
type input "[URL][DOMAIN_NAME][DOMAIN_NAME]"
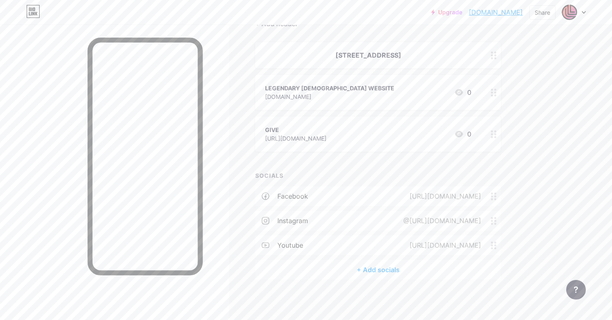
click at [390, 224] on div "@[URL][DOMAIN_NAME]" at bounding box center [440, 221] width 101 height 10
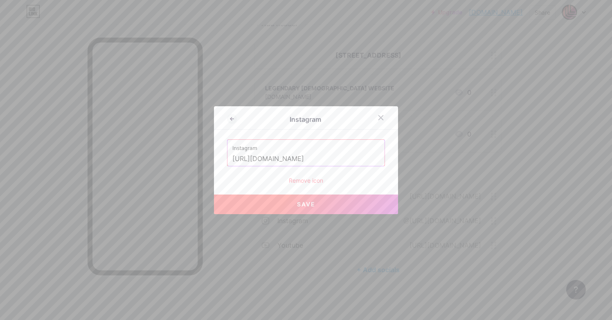
click at [302, 209] on button "Save" at bounding box center [306, 205] width 184 height 20
type input "[URL][DOMAIN_NAME][DOMAIN_NAME]"
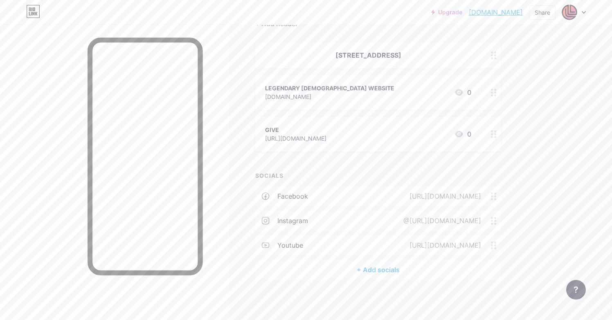
click at [390, 221] on div "@[URL][DOMAIN_NAME]" at bounding box center [440, 221] width 101 height 10
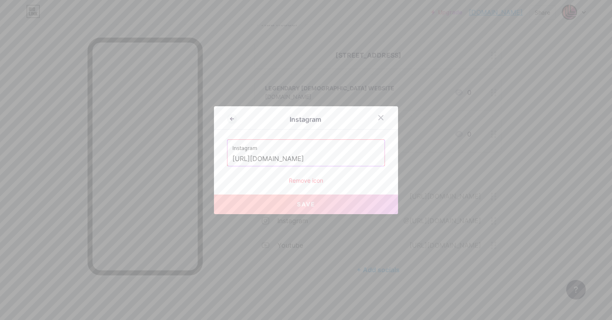
click at [333, 161] on input "[URL][DOMAIN_NAME]" at bounding box center [305, 159] width 147 height 14
click at [386, 117] on div at bounding box center [381, 117] width 15 height 15
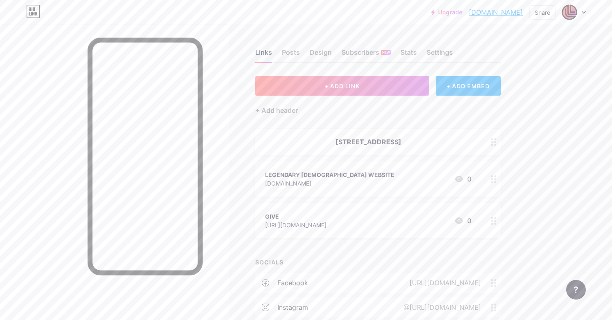
scroll to position [0, 0]
click at [584, 11] on icon at bounding box center [584, 12] width 4 height 3
click at [552, 157] on div "Upgrade legendarymvmntm... [DOMAIN_NAME] Share Switch accounts Legendary [DEMOG…" at bounding box center [306, 204] width 612 height 408
click at [440, 52] on div "Settings" at bounding box center [440, 54] width 26 height 15
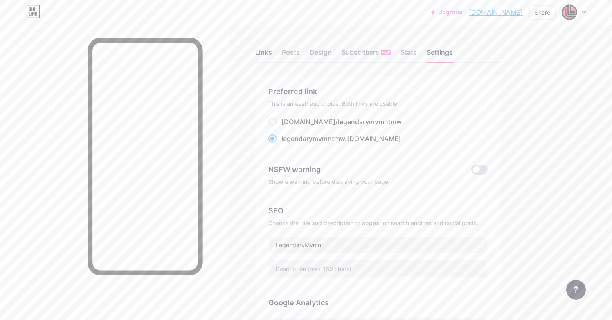
click at [269, 54] on div "Links" at bounding box center [263, 54] width 17 height 15
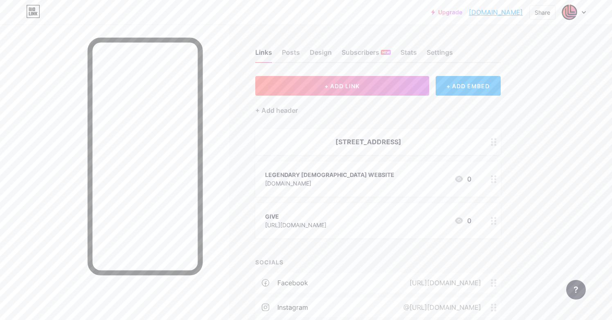
click at [482, 13] on link "[DOMAIN_NAME]" at bounding box center [496, 12] width 54 height 10
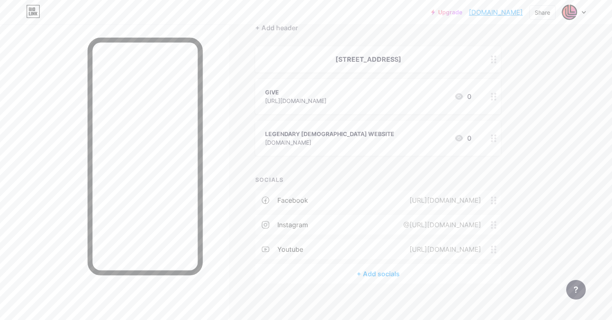
scroll to position [36, 0]
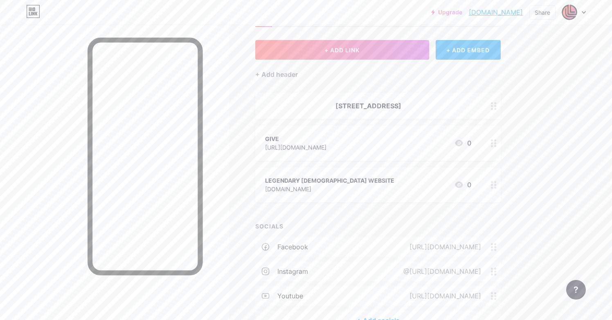
click at [528, 176] on div "Links Posts Design Subscribers NEW Stats Settings + ADD LINK + ADD EMBED + Add …" at bounding box center [267, 180] width 535 height 383
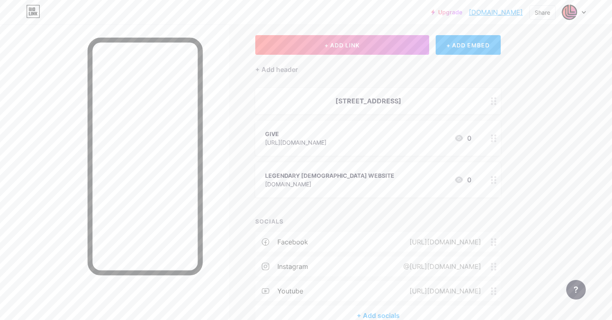
scroll to position [39, 0]
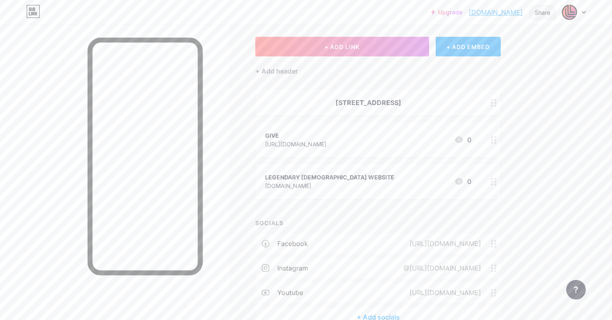
click at [543, 18] on div "Share" at bounding box center [542, 12] width 26 height 14
click at [493, 62] on div "Get my QR code" at bounding box center [484, 62] width 51 height 10
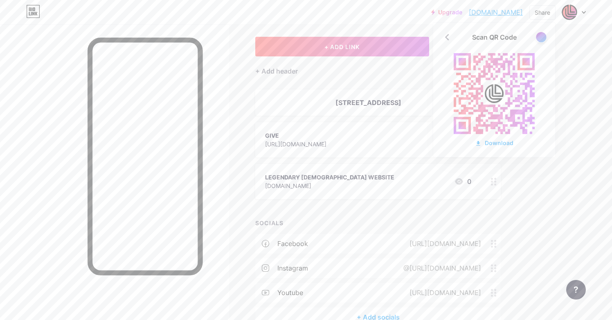
click at [542, 38] on div at bounding box center [541, 37] width 10 height 10
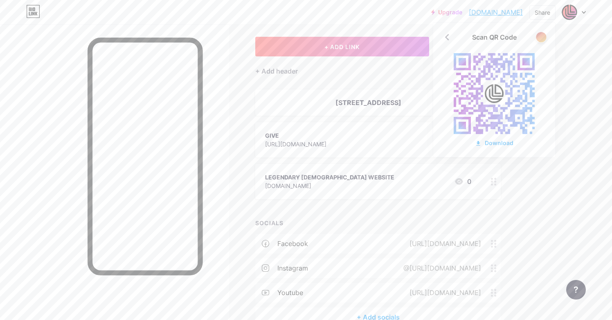
click at [542, 38] on div at bounding box center [541, 37] width 10 height 10
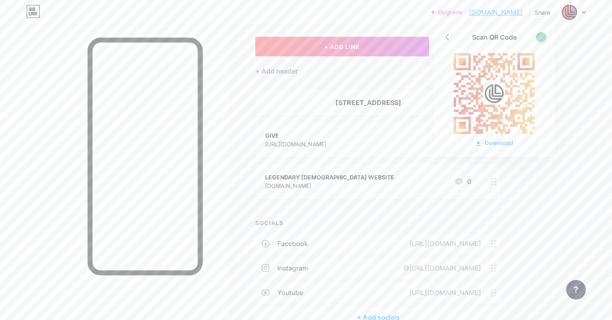
click at [542, 38] on div at bounding box center [541, 37] width 10 height 10
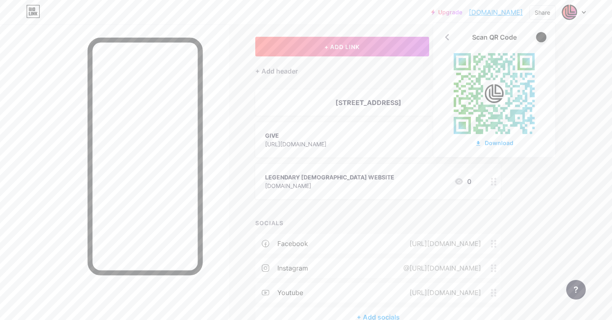
click at [542, 38] on div at bounding box center [541, 37] width 10 height 10
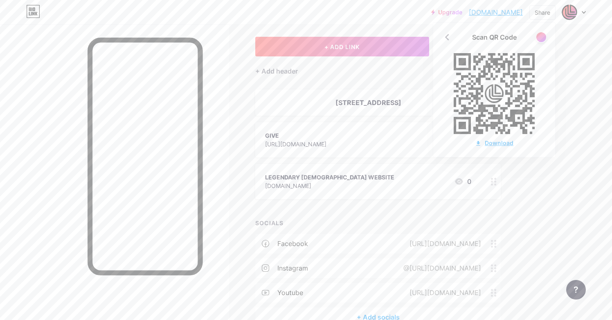
click at [500, 144] on div "Download" at bounding box center [494, 143] width 38 height 9
click at [563, 248] on div "Upgrade legendarymvmntm... [DOMAIN_NAME] Share Scan QR Code Download Switch acc…" at bounding box center [306, 165] width 612 height 408
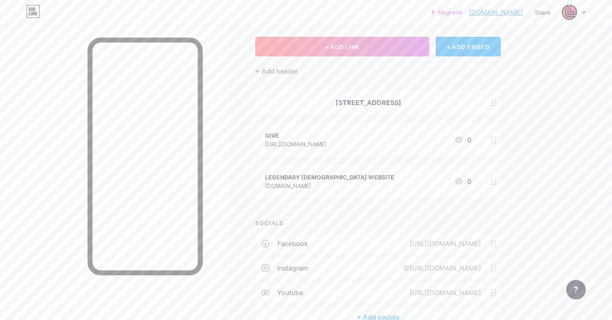
click at [481, 11] on link "[DOMAIN_NAME]" at bounding box center [496, 12] width 54 height 10
click at [547, 13] on div "Share" at bounding box center [543, 12] width 16 height 9
click at [508, 63] on div "Get my QR code" at bounding box center [484, 62] width 51 height 10
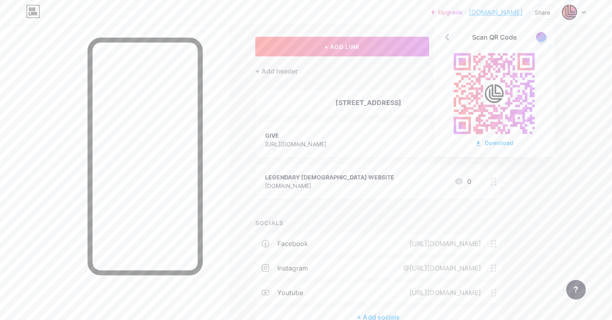
click at [543, 38] on div at bounding box center [541, 37] width 10 height 10
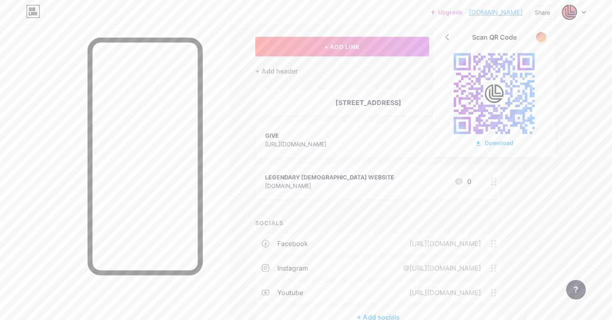
click at [544, 36] on div at bounding box center [541, 37] width 10 height 10
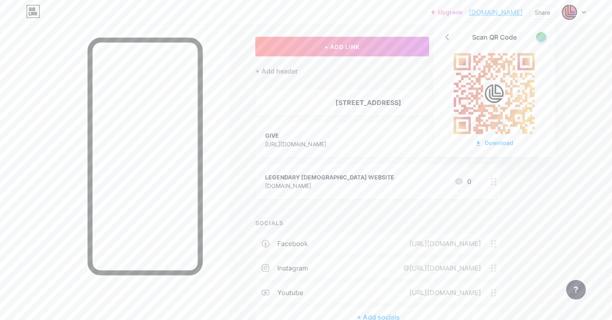
click at [544, 36] on div at bounding box center [541, 37] width 10 height 10
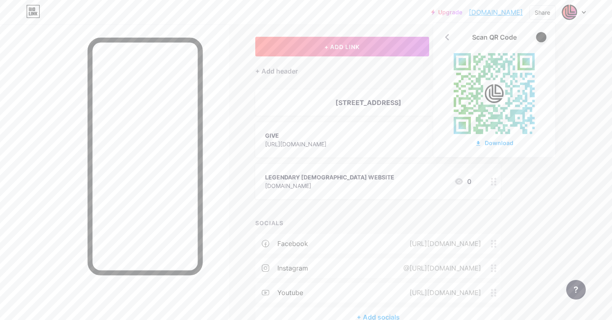
click at [544, 36] on div at bounding box center [541, 37] width 10 height 10
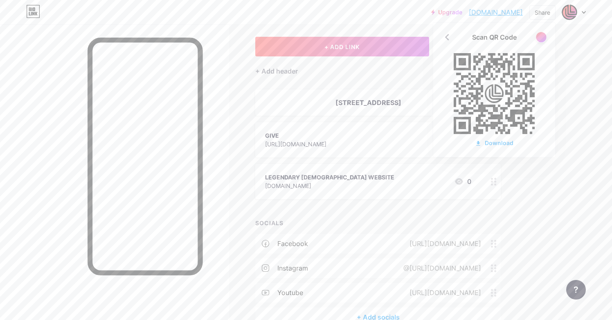
click at [544, 36] on div at bounding box center [541, 37] width 10 height 10
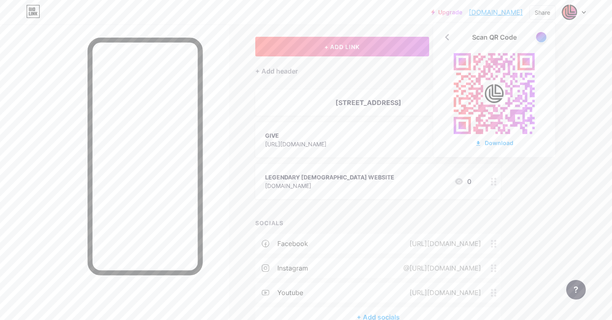
click at [544, 36] on div at bounding box center [541, 37] width 10 height 10
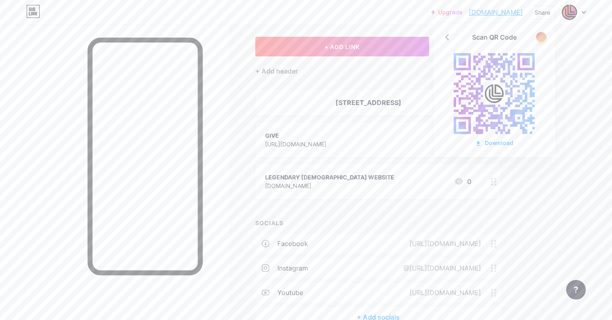
click at [544, 36] on div at bounding box center [541, 37] width 10 height 10
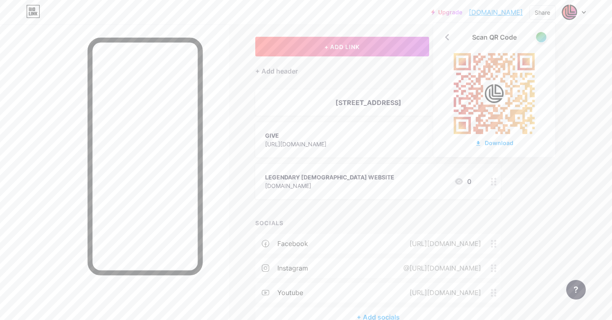
click at [544, 36] on div at bounding box center [541, 37] width 10 height 10
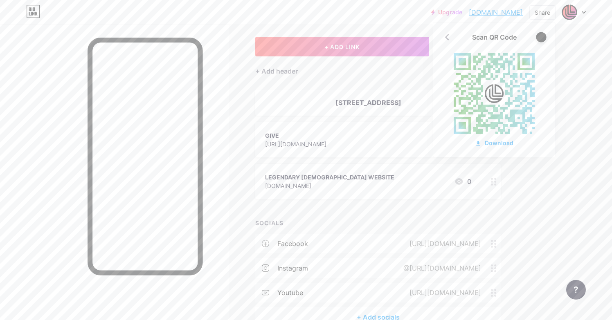
click at [544, 36] on div at bounding box center [541, 37] width 10 height 10
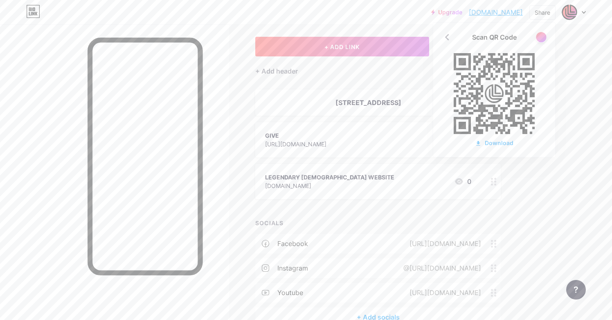
click at [544, 36] on div at bounding box center [541, 37] width 10 height 10
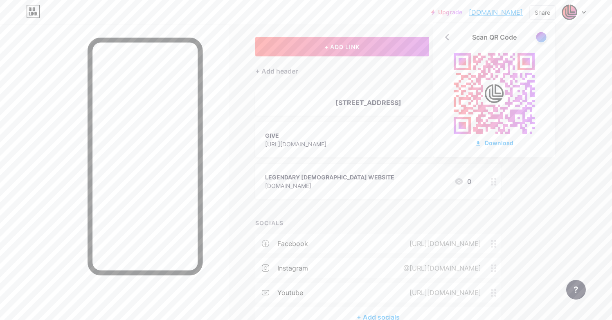
click at [544, 36] on div at bounding box center [541, 37] width 10 height 10
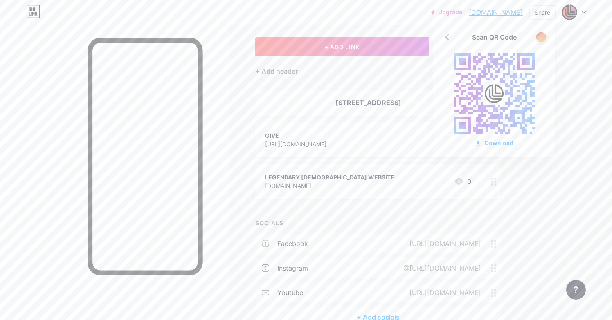
click at [544, 36] on div at bounding box center [541, 37] width 10 height 10
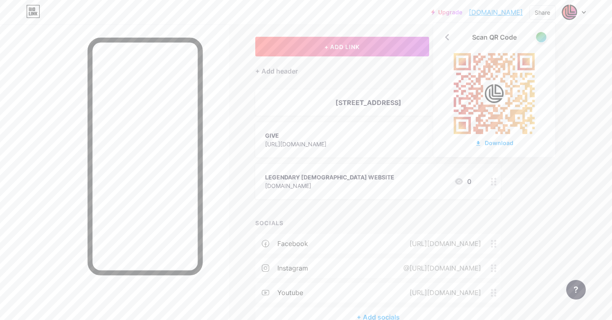
click at [544, 36] on div at bounding box center [541, 37] width 10 height 10
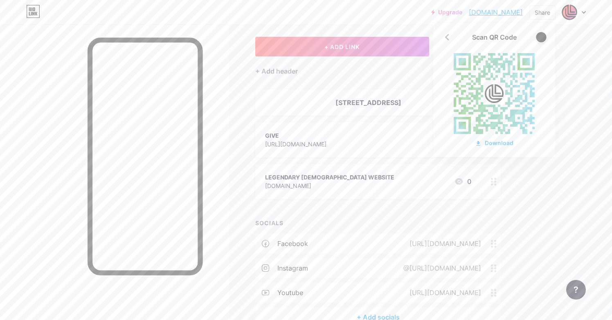
click at [544, 36] on div at bounding box center [541, 37] width 10 height 10
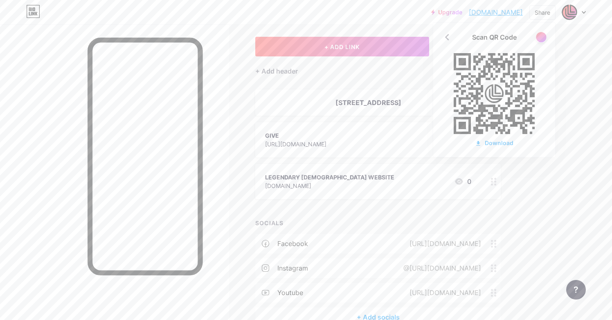
click at [544, 36] on div at bounding box center [541, 37] width 10 height 10
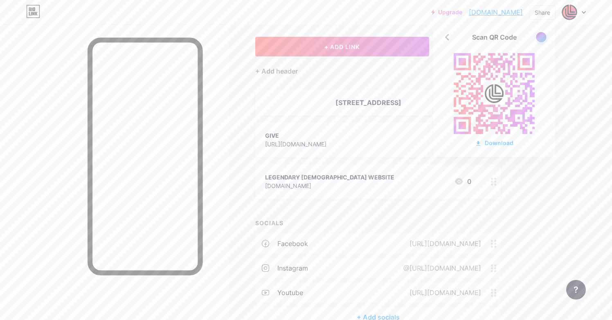
click at [544, 36] on div at bounding box center [541, 37] width 10 height 10
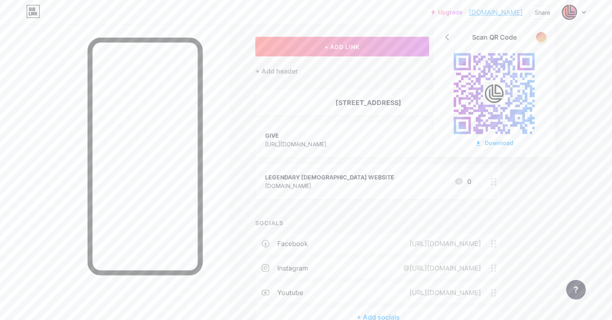
click at [544, 36] on div at bounding box center [541, 37] width 10 height 10
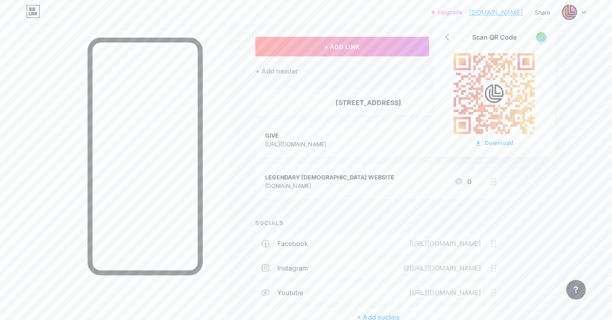
click at [544, 36] on div at bounding box center [541, 37] width 10 height 10
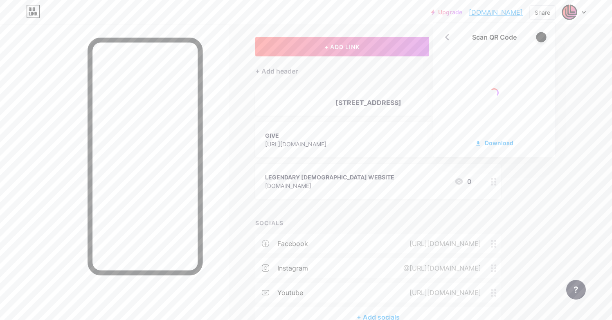
click at [544, 36] on div at bounding box center [541, 37] width 10 height 10
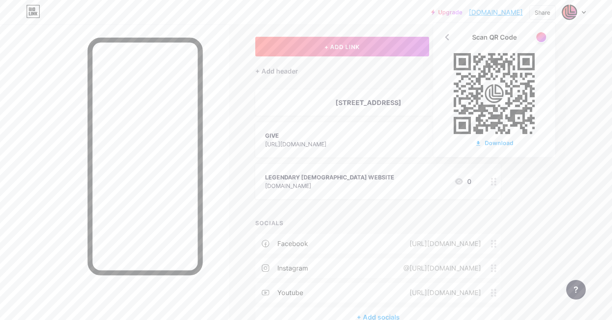
click at [565, 94] on div "Upgrade legendarymvmntm... [DOMAIN_NAME] Share Scan QR Code Download Switch acc…" at bounding box center [306, 165] width 612 height 408
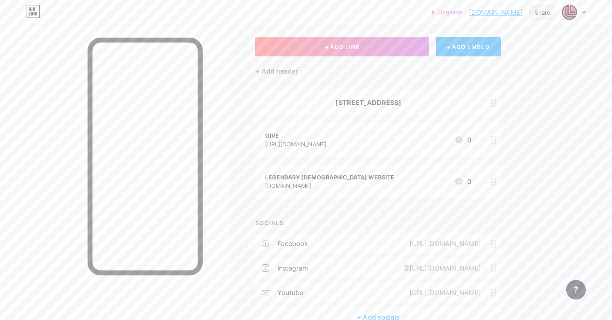
click at [541, 13] on div "Share" at bounding box center [543, 12] width 16 height 9
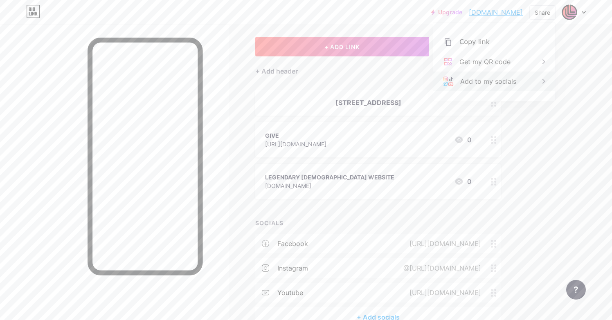
click at [480, 82] on div "Add to my socials" at bounding box center [488, 82] width 56 height 10
click at [577, 93] on div "Upgrade legendarymvmntm... [DOMAIN_NAME] Share Add [DOMAIN_NAME] to TikTok Inst…" at bounding box center [306, 165] width 612 height 408
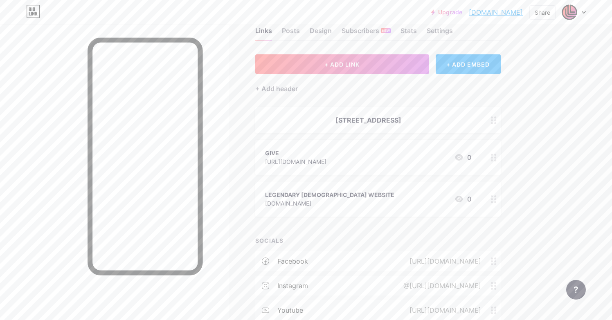
scroll to position [22, 0]
